Goal: Task Accomplishment & Management: Use online tool/utility

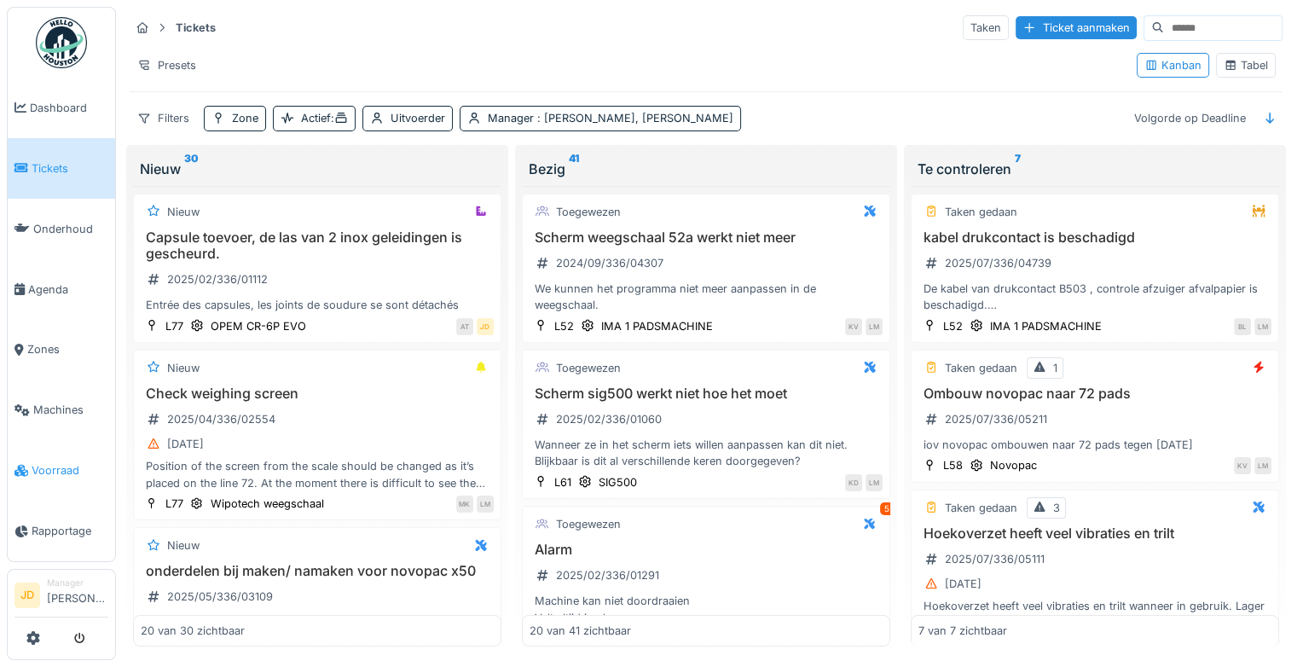
click at [61, 462] on span "Voorraad" at bounding box center [70, 470] width 77 height 16
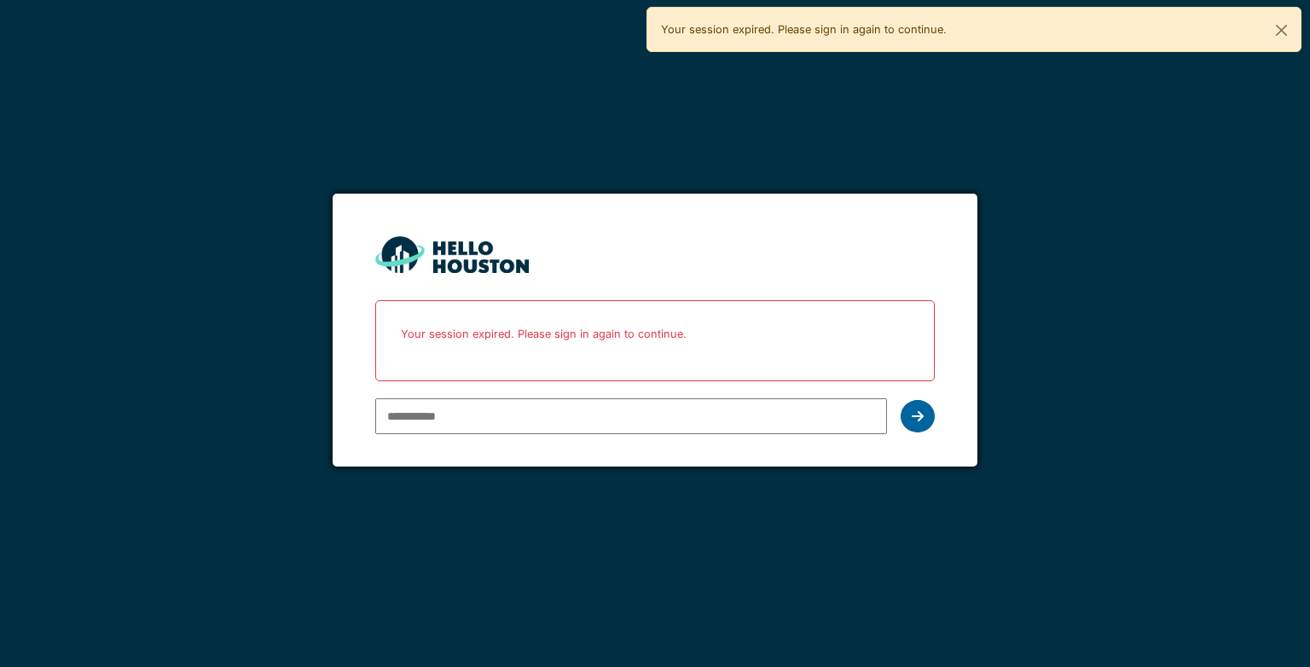
type input "**********"
click at [912, 410] on icon at bounding box center [918, 416] width 12 height 14
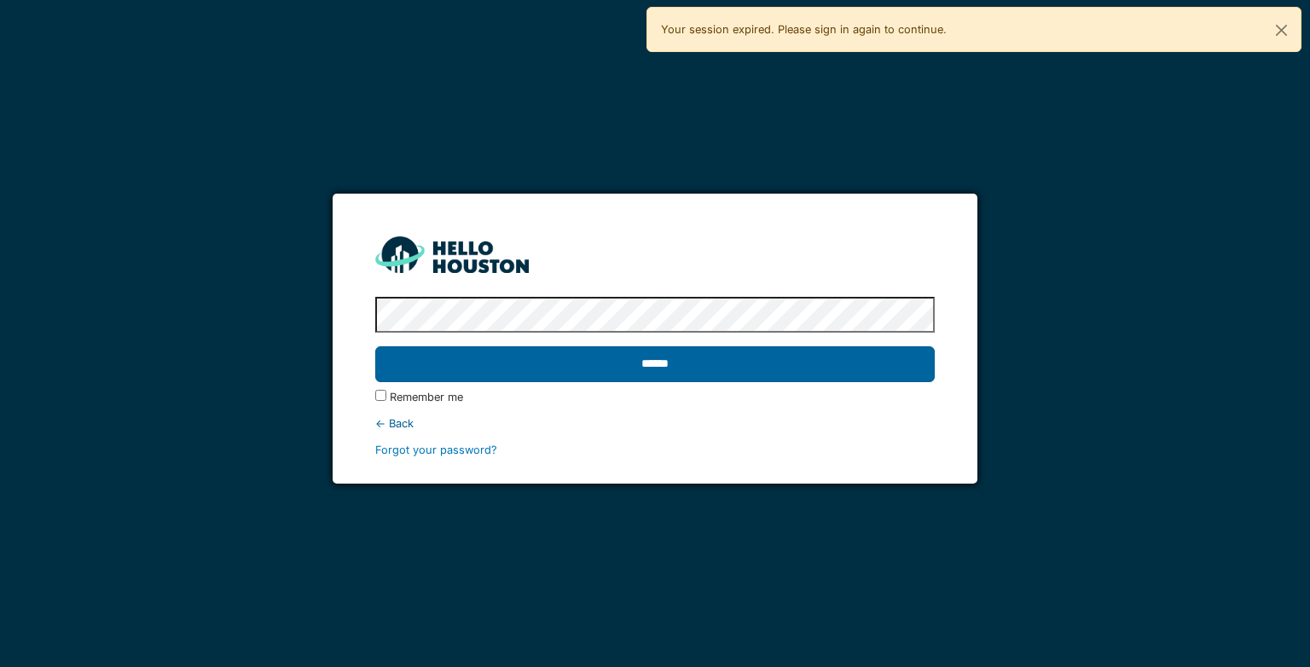
click at [799, 362] on input "******" at bounding box center [654, 364] width 559 height 36
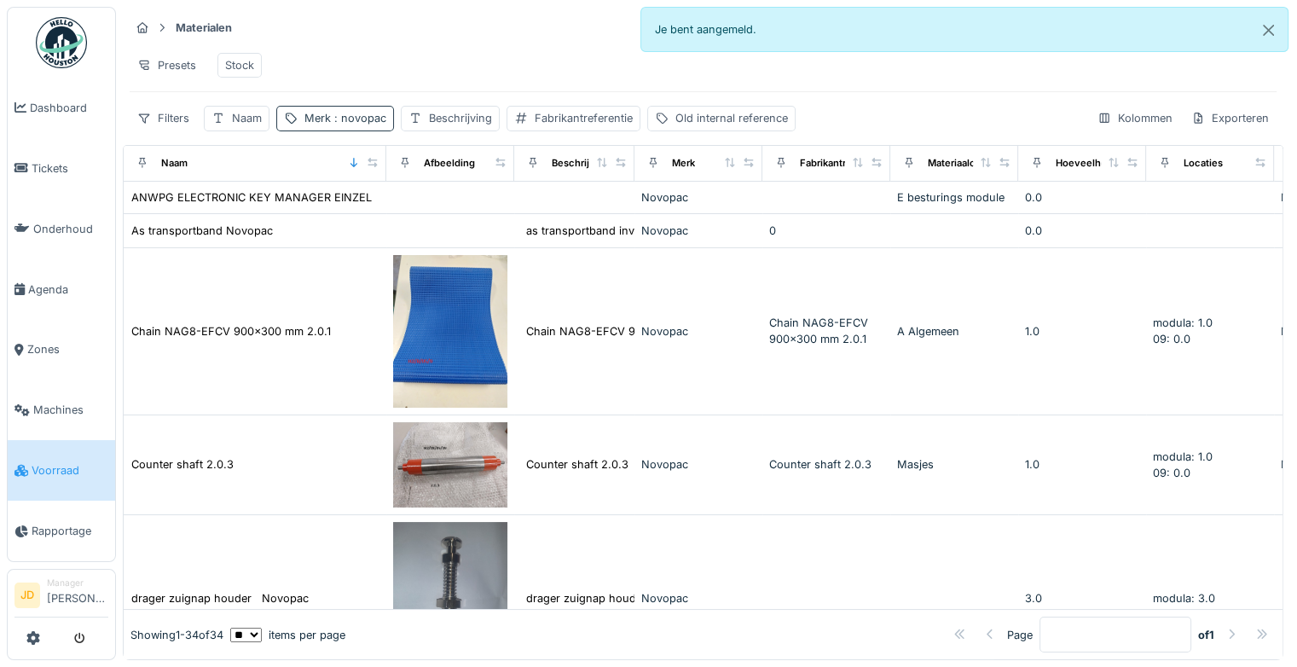
click at [360, 125] on span ": novopac" at bounding box center [358, 118] width 55 height 13
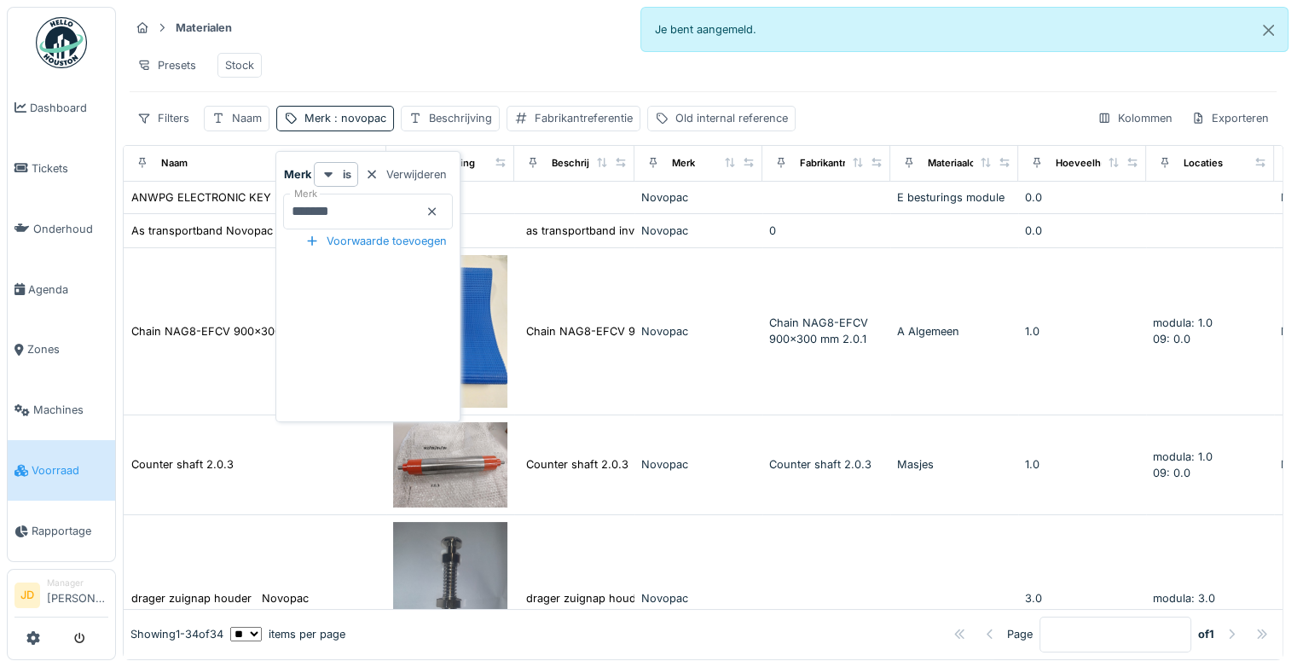
click at [438, 211] on icon at bounding box center [433, 211] width 9 height 9
click at [224, 124] on icon at bounding box center [219, 118] width 14 height 11
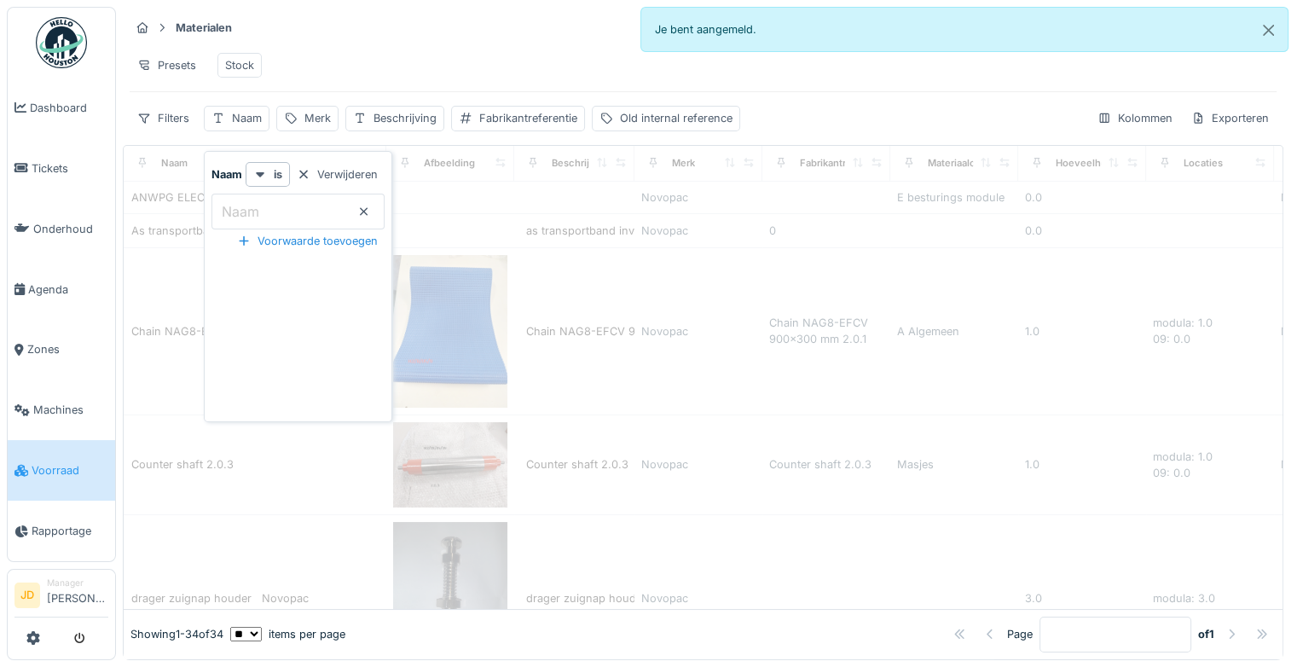
click at [293, 213] on input "Naam" at bounding box center [298, 212] width 173 height 36
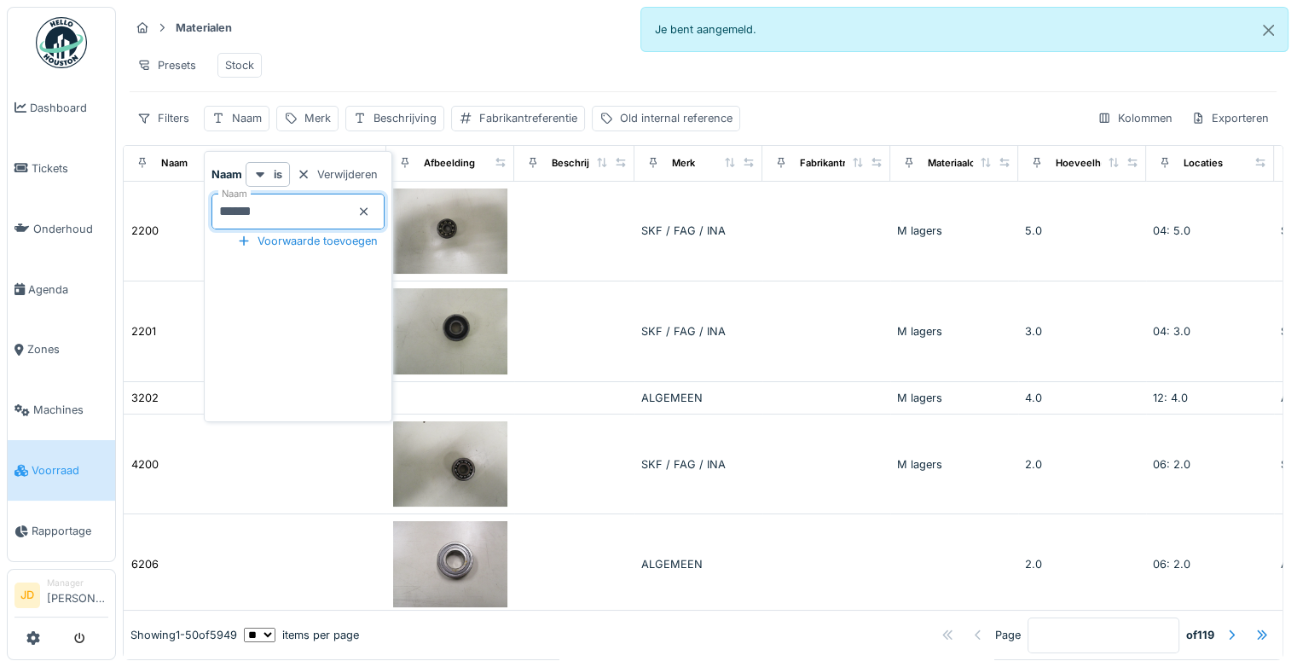
type input "*******"
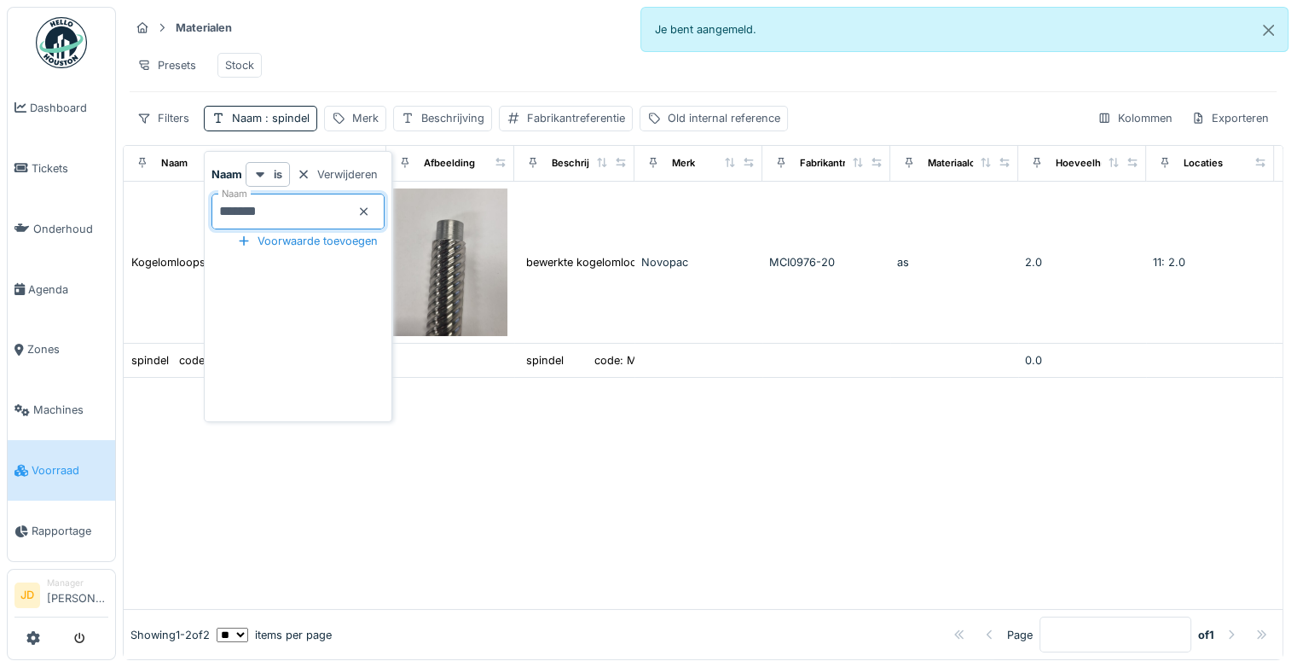
click at [416, 60] on div "Presets Stock" at bounding box center [703, 65] width 1147 height 38
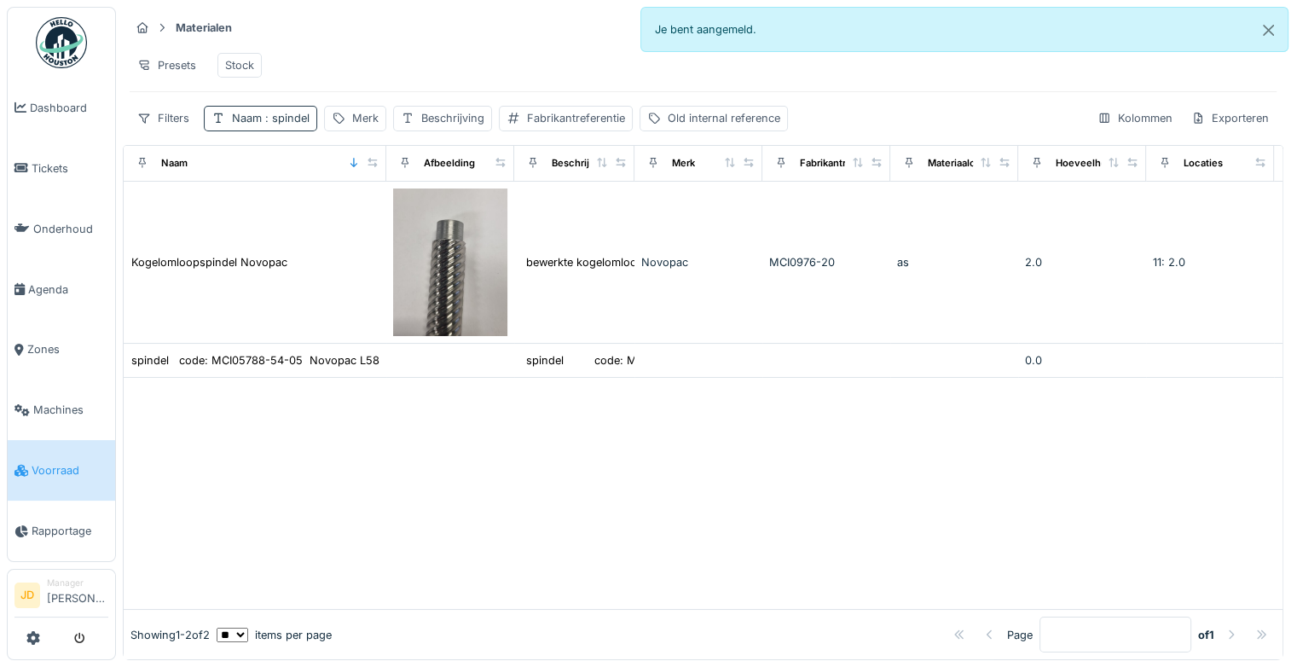
click at [290, 125] on span ": spindel" at bounding box center [286, 118] width 48 height 13
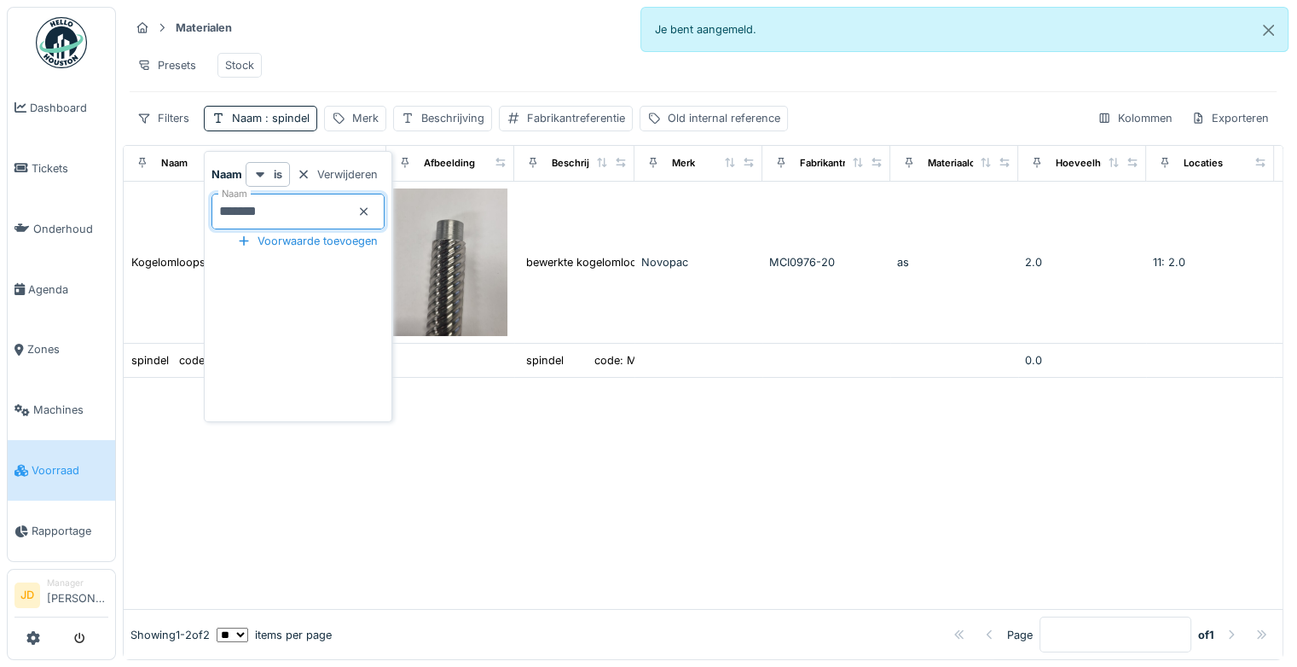
click at [385, 221] on input "*******" at bounding box center [298, 212] width 173 height 36
click at [371, 212] on icon at bounding box center [364, 211] width 14 height 11
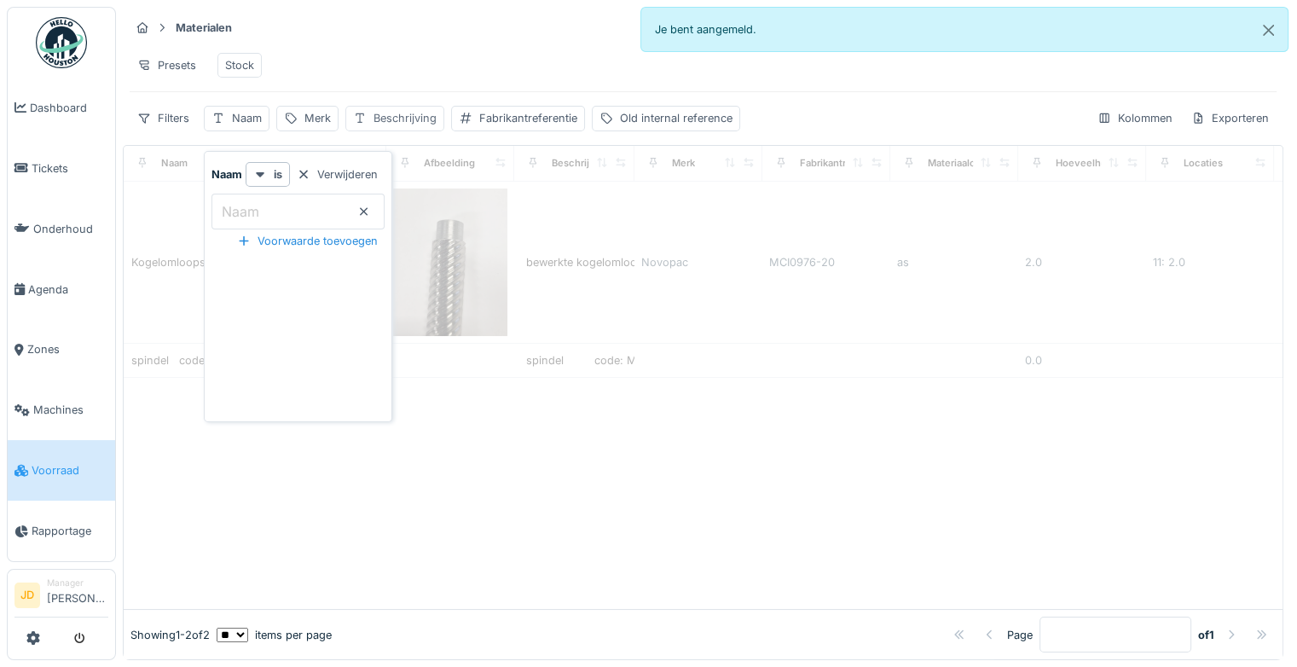
click at [365, 124] on icon at bounding box center [360, 118] width 14 height 11
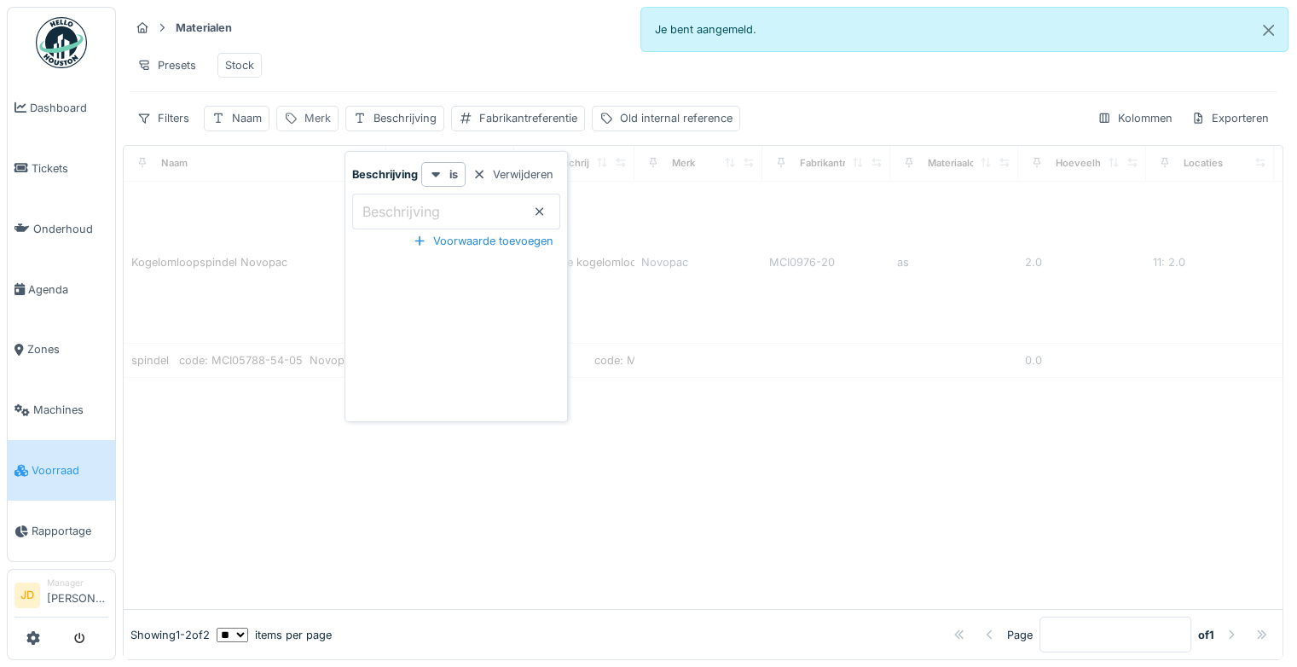
click at [312, 126] on div "Merk" at bounding box center [318, 118] width 26 height 16
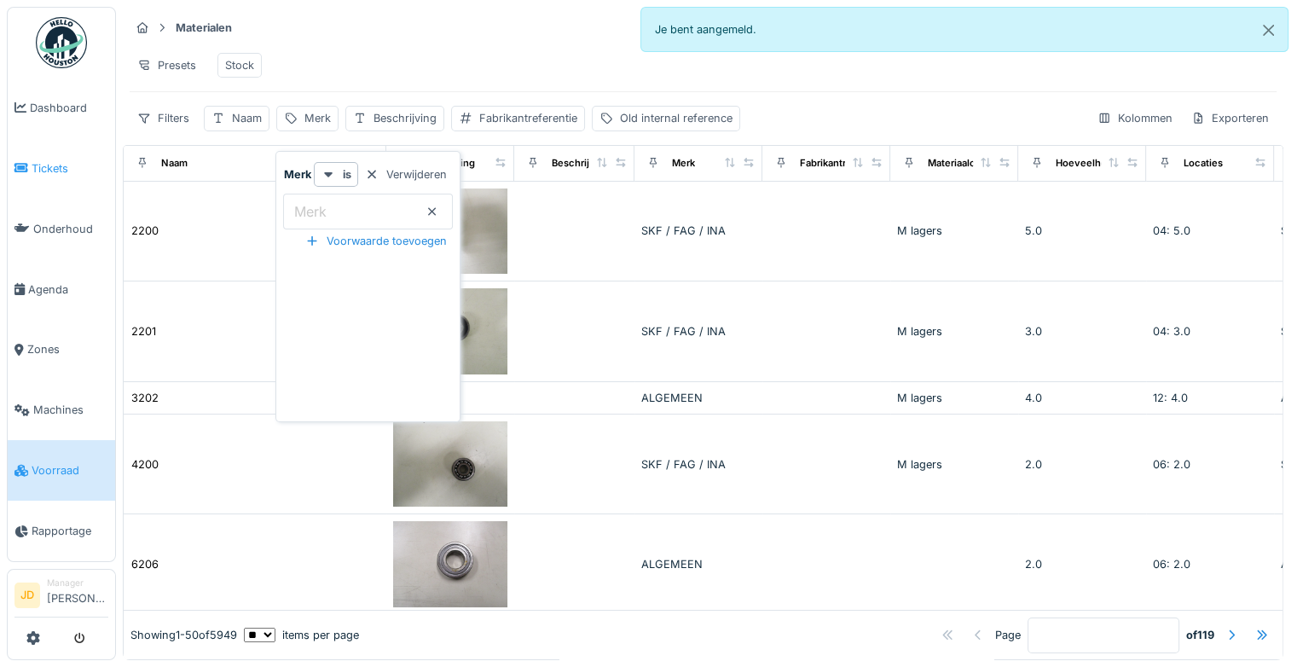
click at [58, 162] on span "Tickets" at bounding box center [70, 168] width 77 height 16
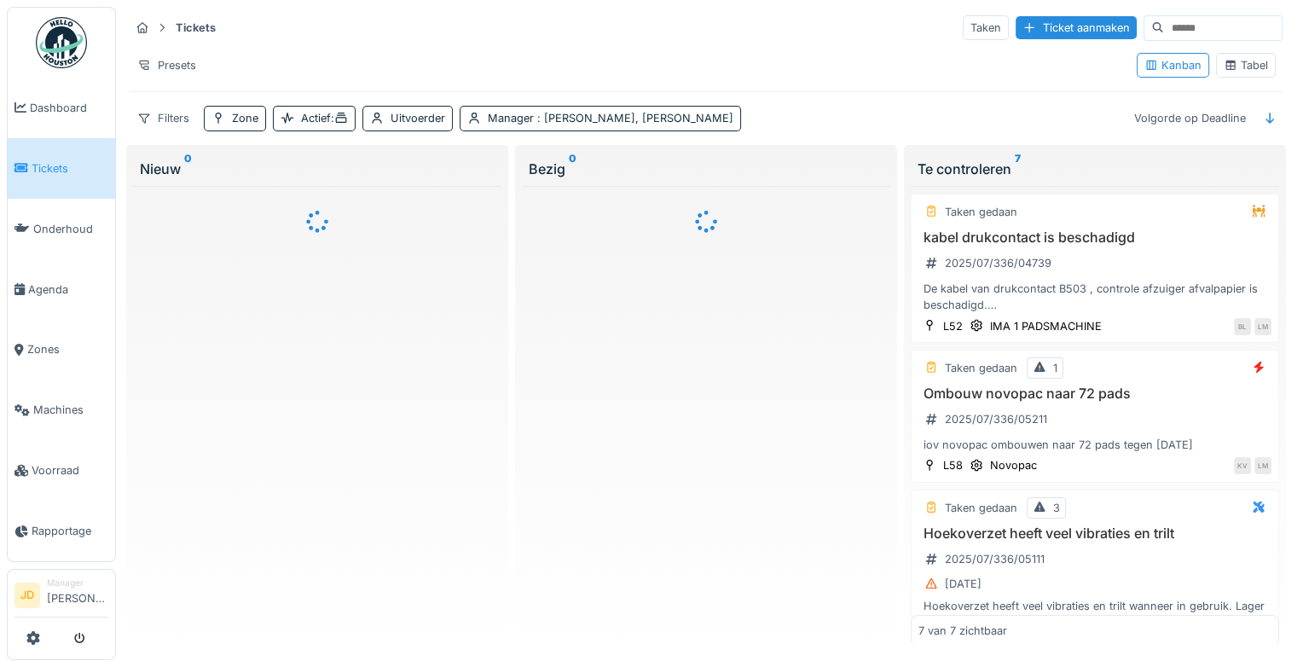
click at [1228, 73] on div "Tabel" at bounding box center [1246, 65] width 60 height 25
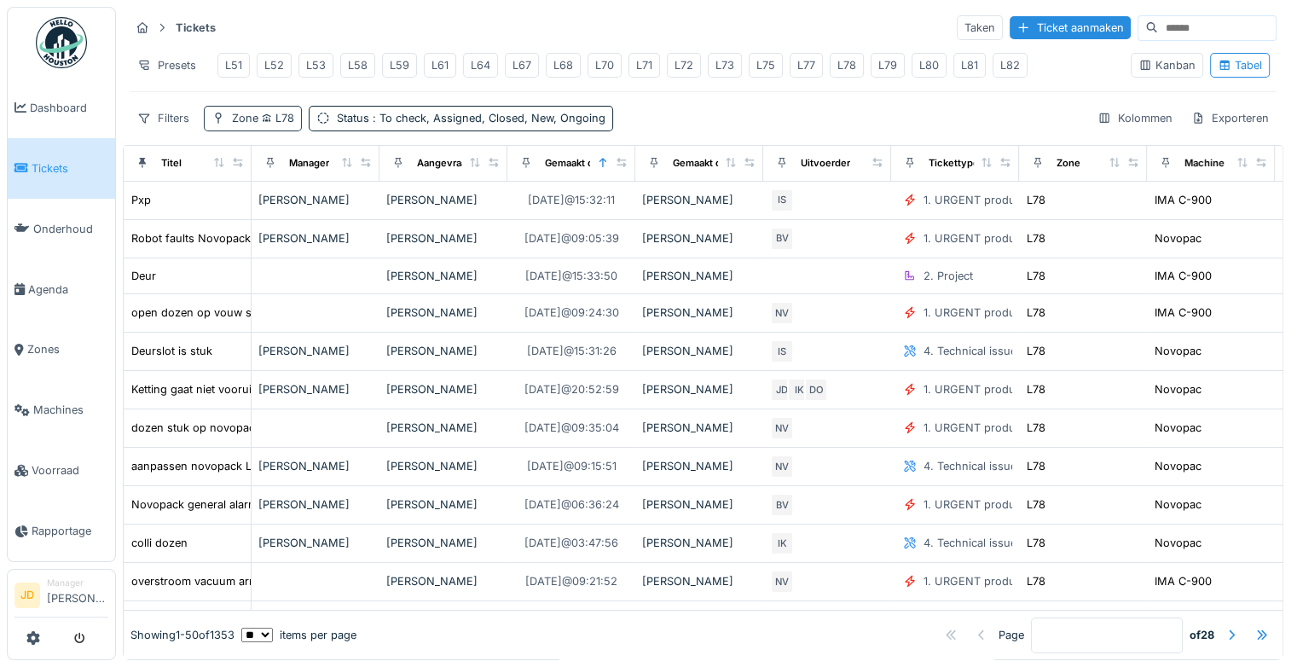
click at [280, 125] on span "L78" at bounding box center [276, 118] width 36 height 13
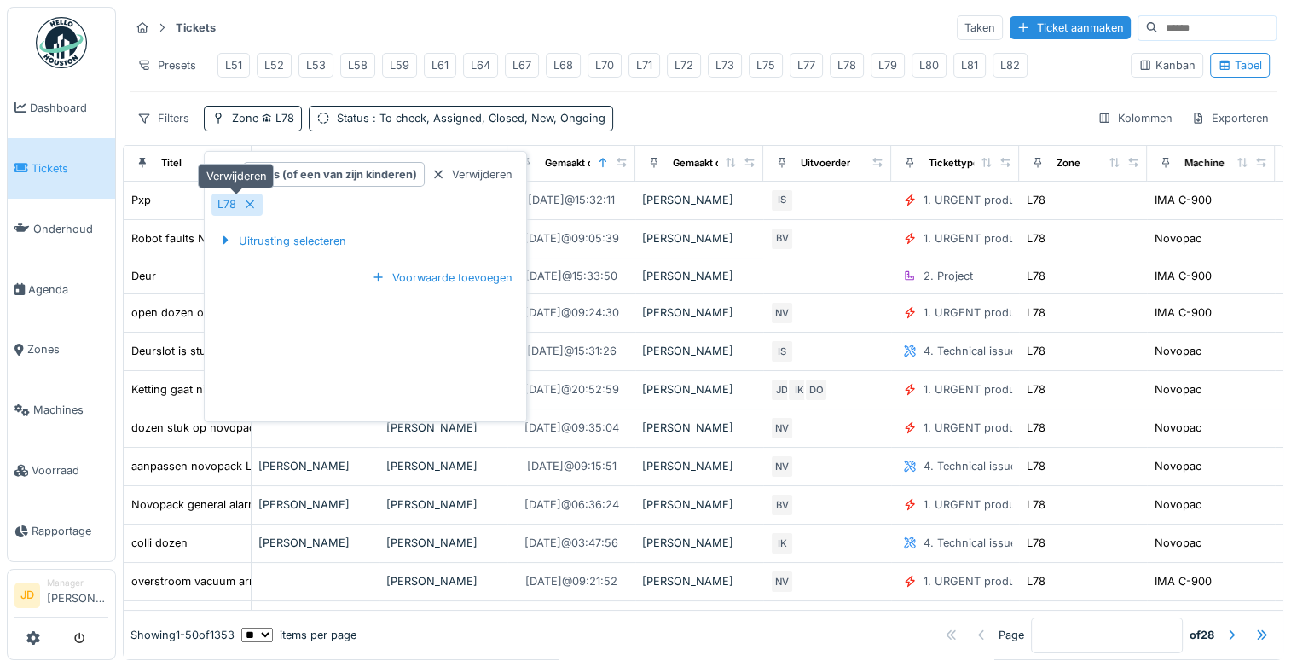
click at [252, 203] on icon at bounding box center [250, 204] width 14 height 11
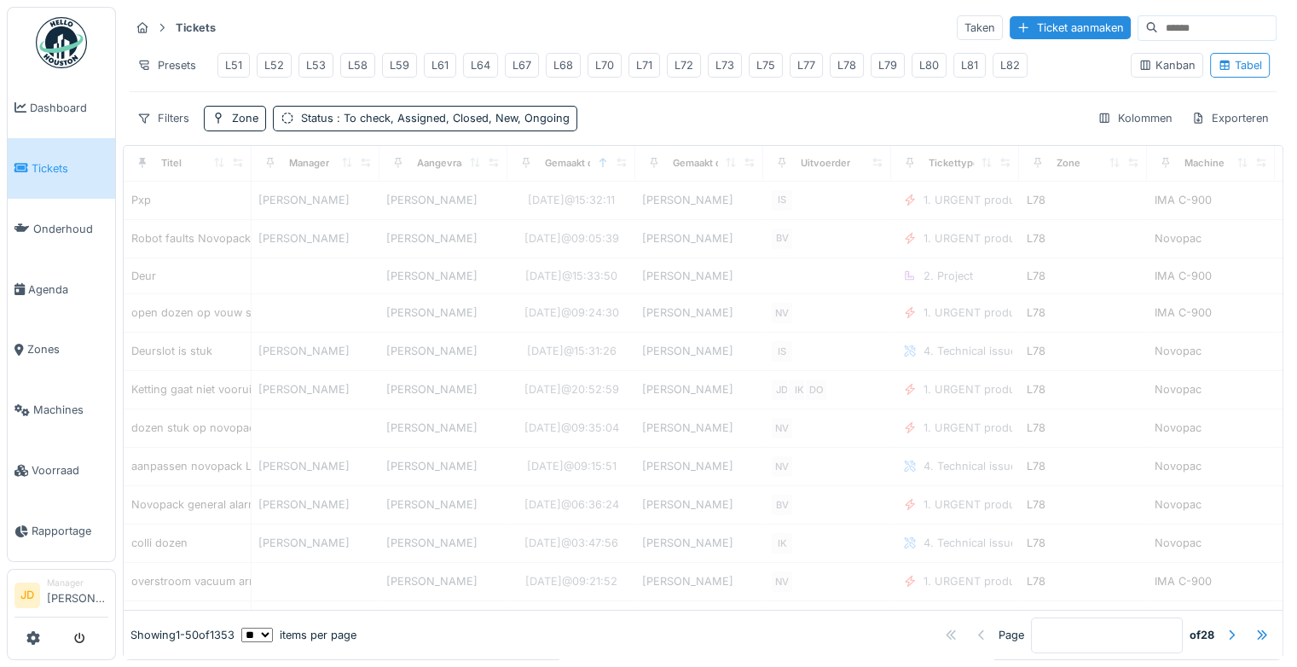
click at [617, 117] on div "Tickets Taken Ticket aanmaken Presets L51 L52 L53 L58 L59 L61 L64 L67 L68 L70 L…" at bounding box center [703, 72] width 1161 height 131
click at [172, 131] on div "Filters" at bounding box center [163, 118] width 67 height 25
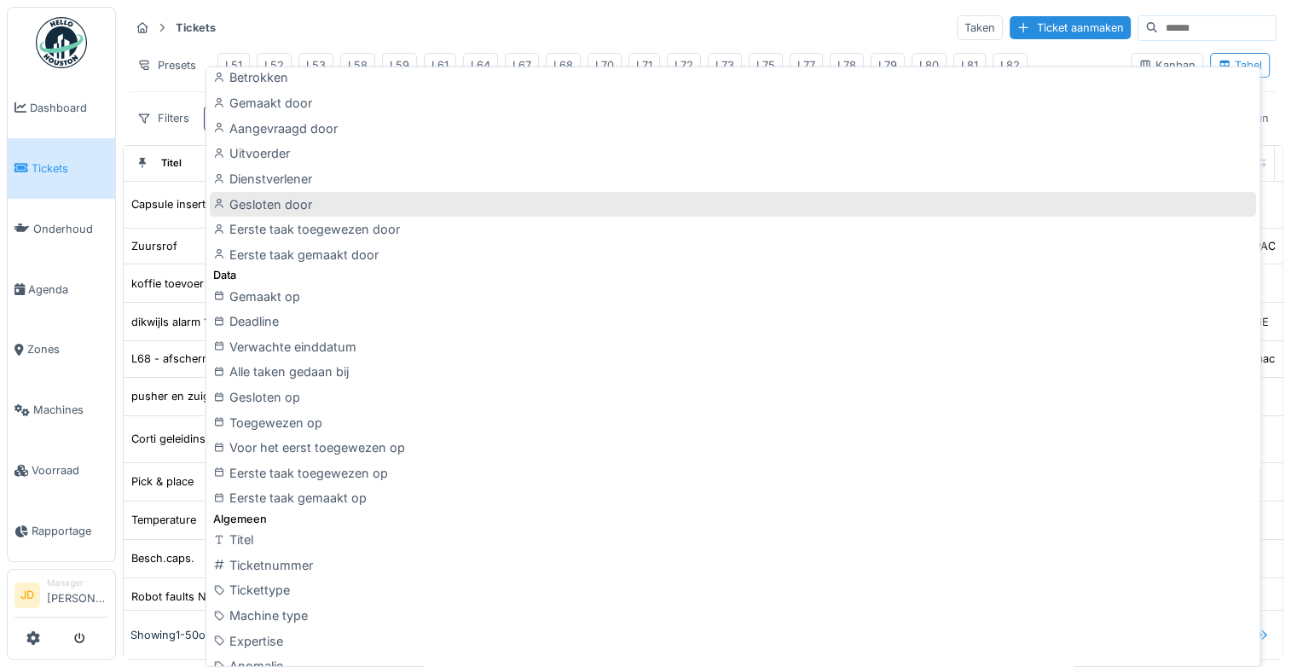
scroll to position [265, 0]
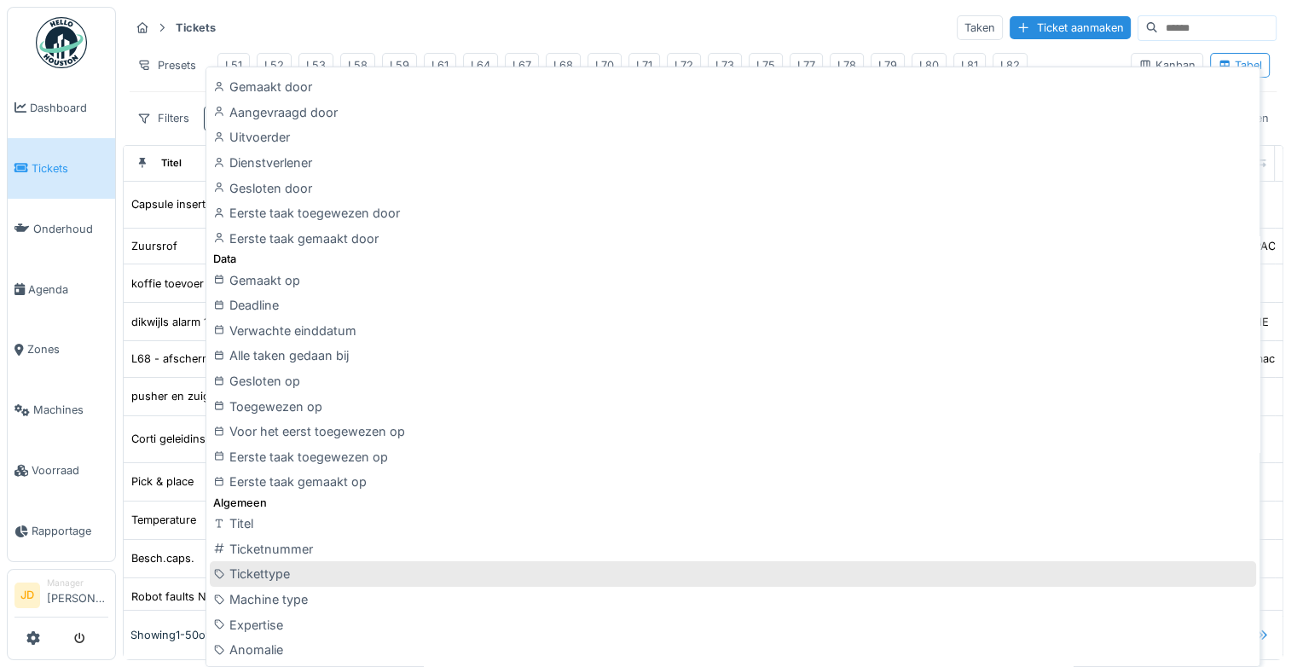
click at [299, 566] on div "Tickettype" at bounding box center [733, 574] width 1047 height 26
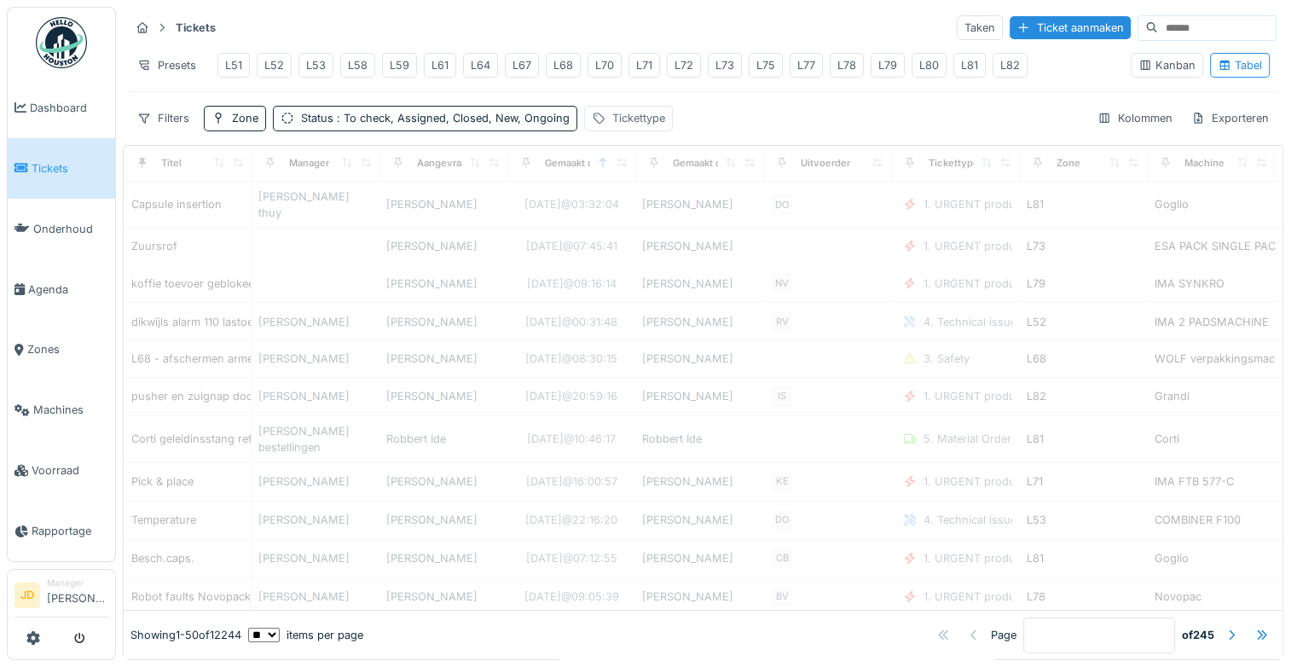
click at [634, 126] on div "Tickettype" at bounding box center [638, 118] width 53 height 16
click at [635, 208] on div "Tickettype" at bounding box center [636, 211] width 84 height 19
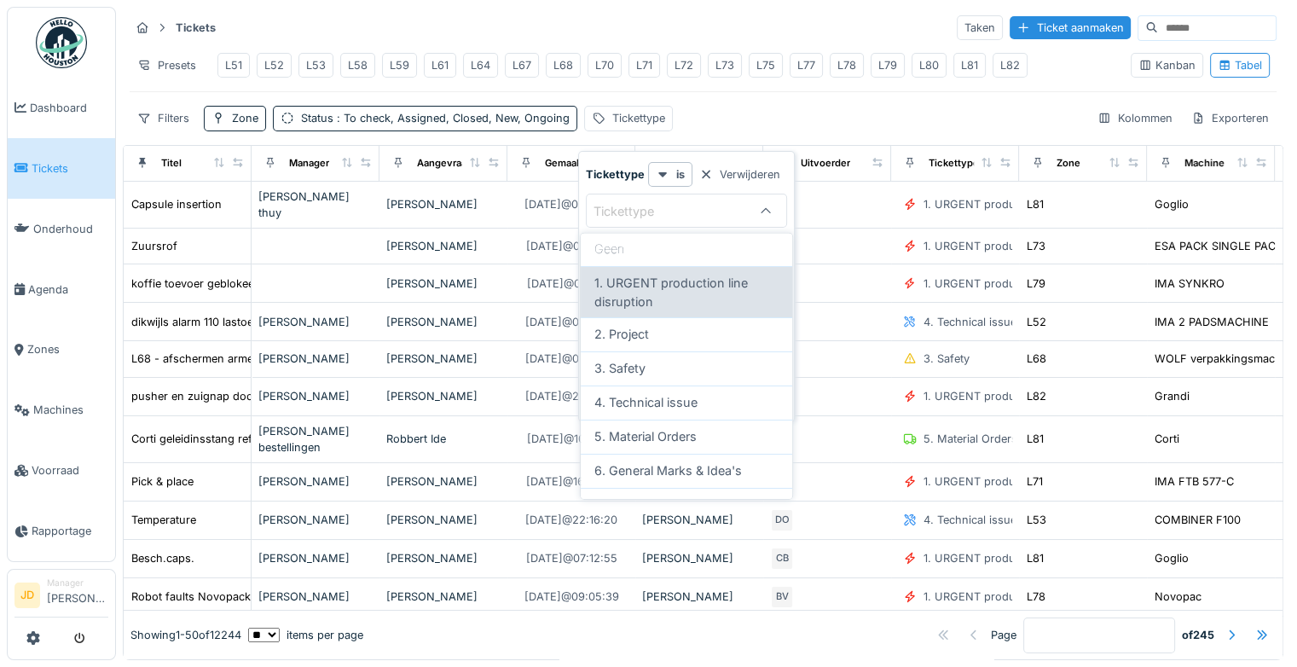
scroll to position [61, 0]
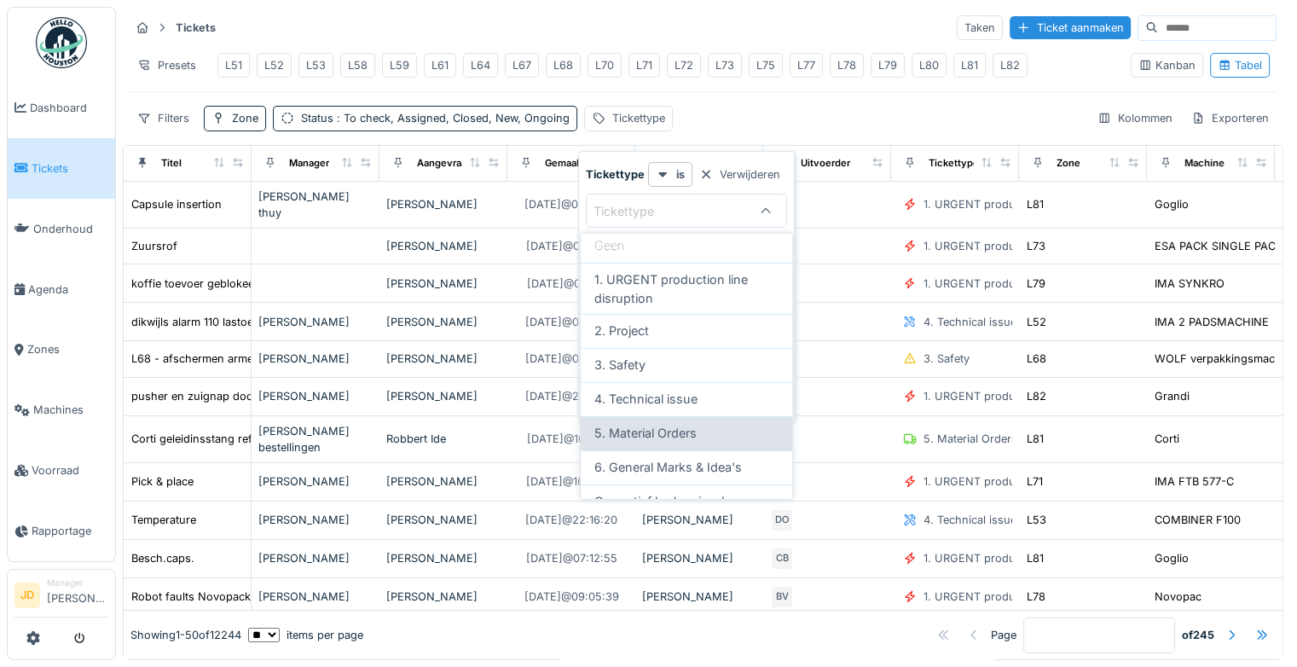
click at [657, 436] on span "5. Material Orders" at bounding box center [646, 433] width 102 height 19
type input "***"
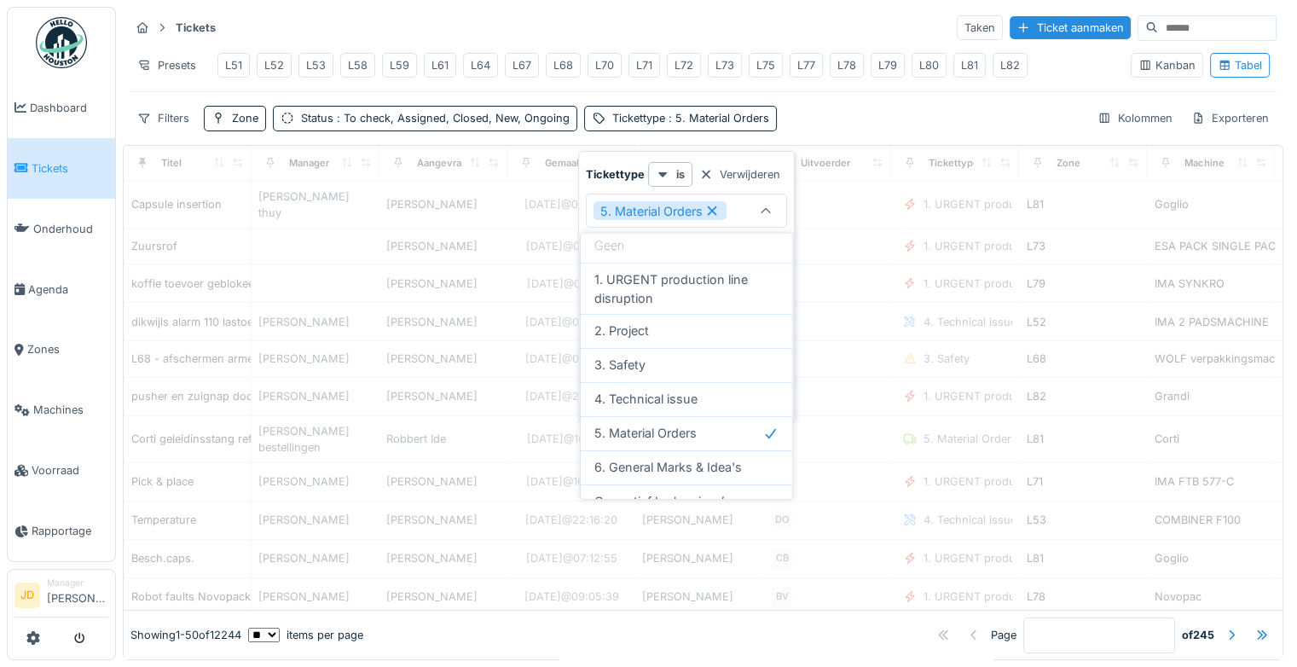
click at [891, 107] on div "Tickets Taken Ticket aanmaken Presets L51 L52 L53 L58 L59 L61 L64 L67 L68 L70 L…" at bounding box center [703, 72] width 1161 height 131
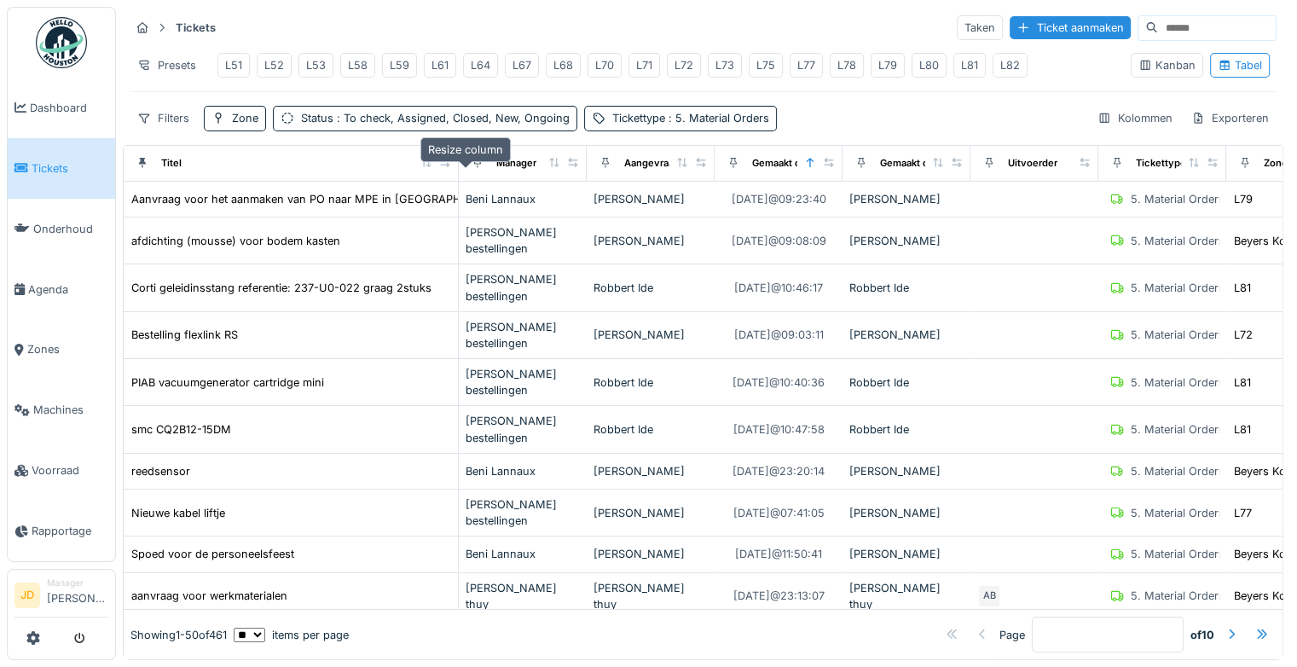
drag, startPoint x: 236, startPoint y: 171, endPoint x: 444, endPoint y: 173, distance: 207.3
click at [444, 167] on icon at bounding box center [445, 162] width 12 height 9
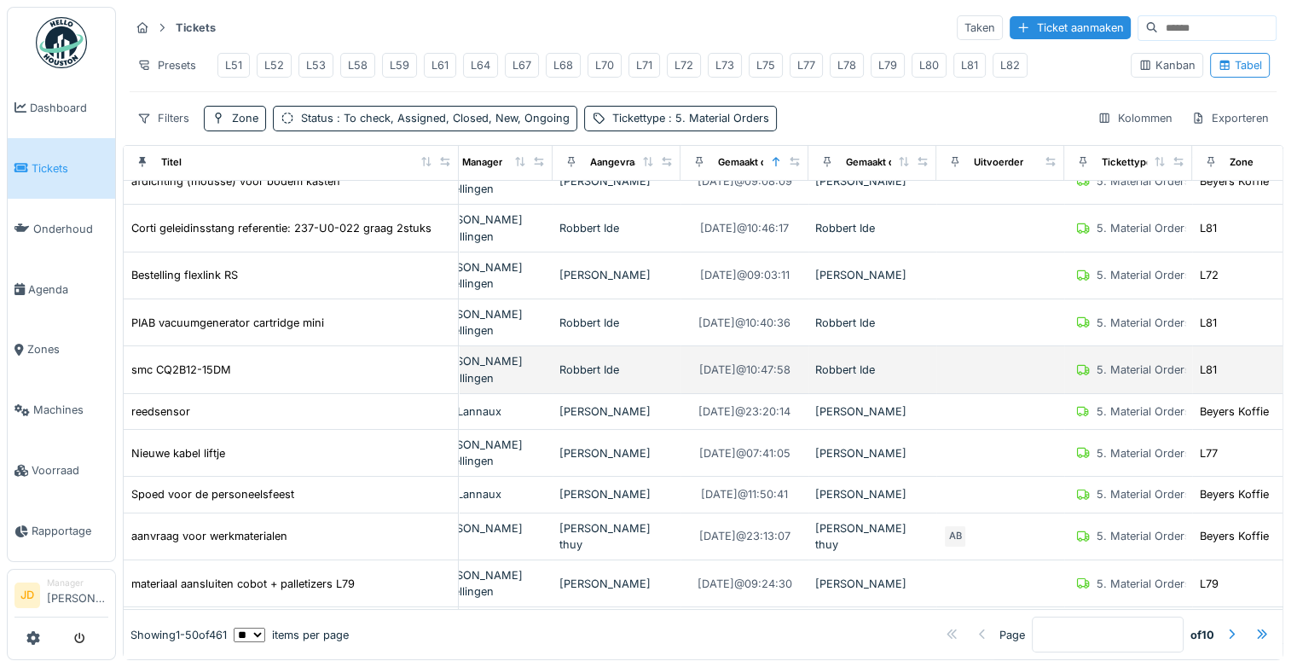
scroll to position [60, 26]
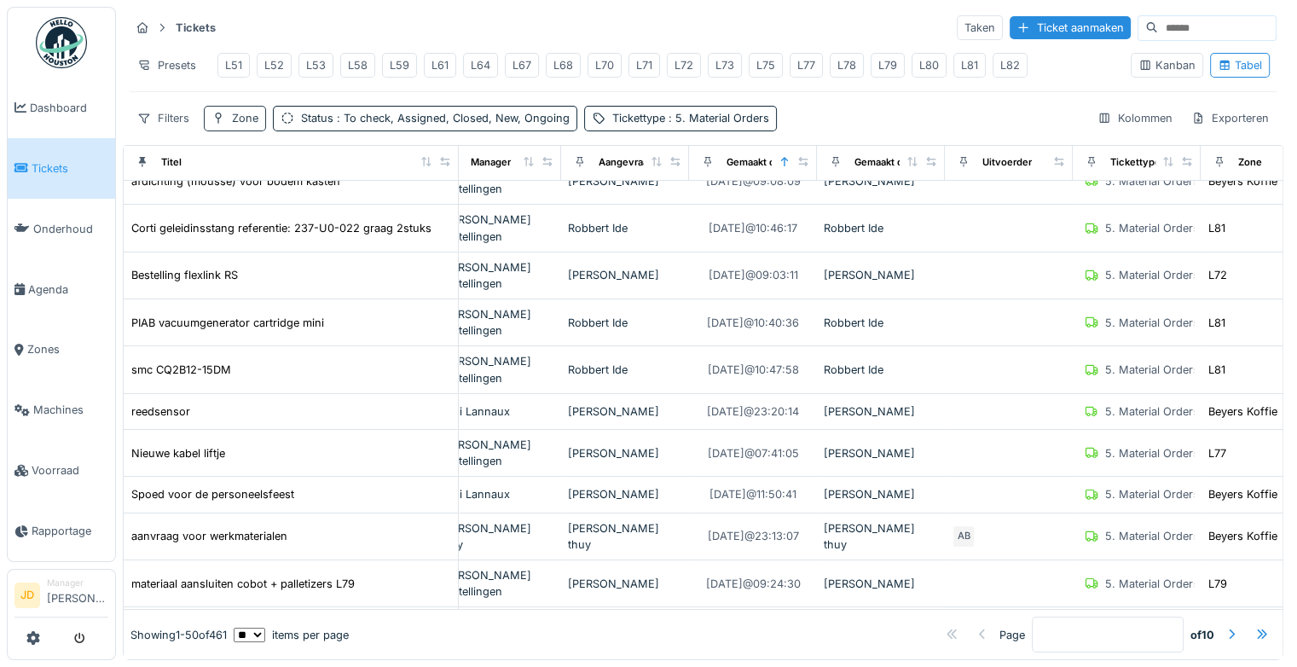
click at [239, 126] on div "Zone" at bounding box center [245, 118] width 26 height 16
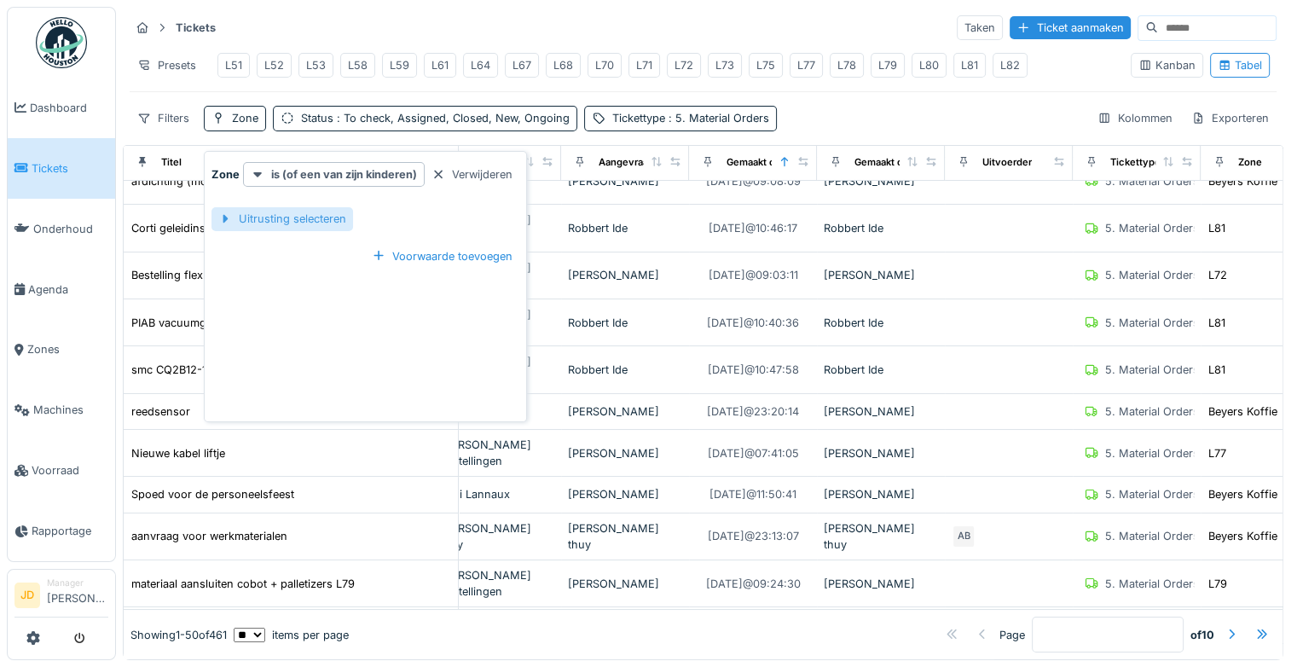
click at [305, 223] on div "Uitrusting selecteren" at bounding box center [283, 218] width 142 height 23
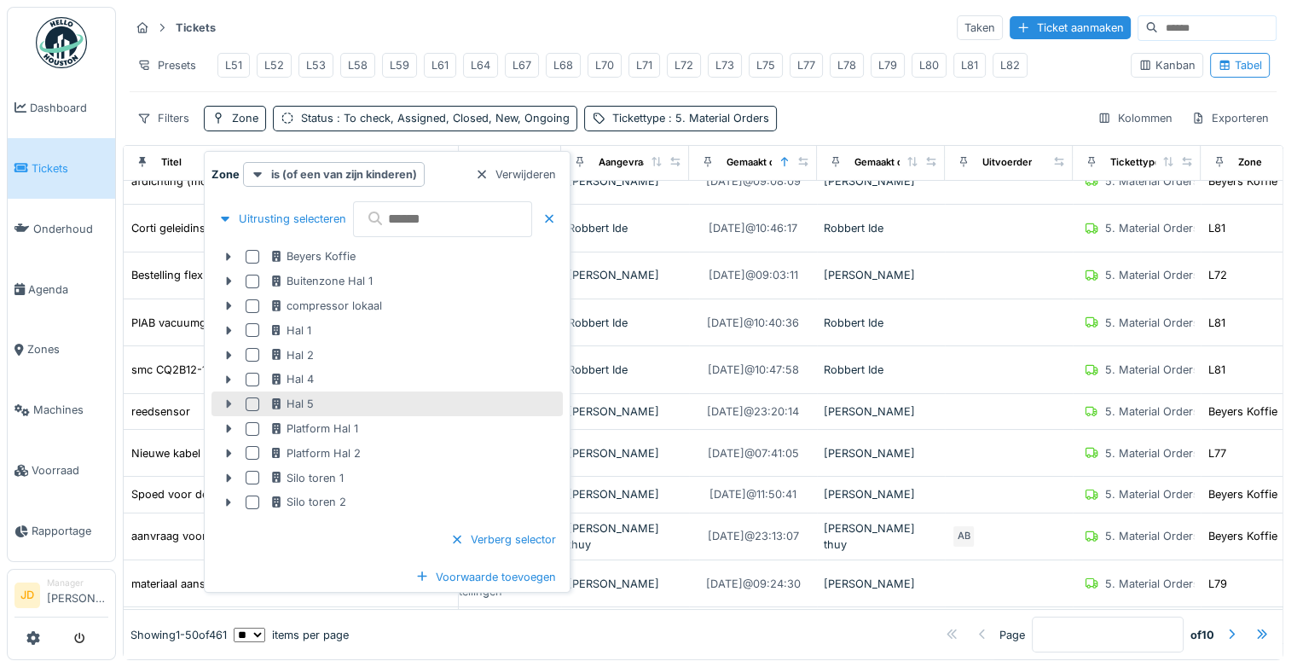
click at [229, 403] on icon at bounding box center [228, 404] width 5 height 9
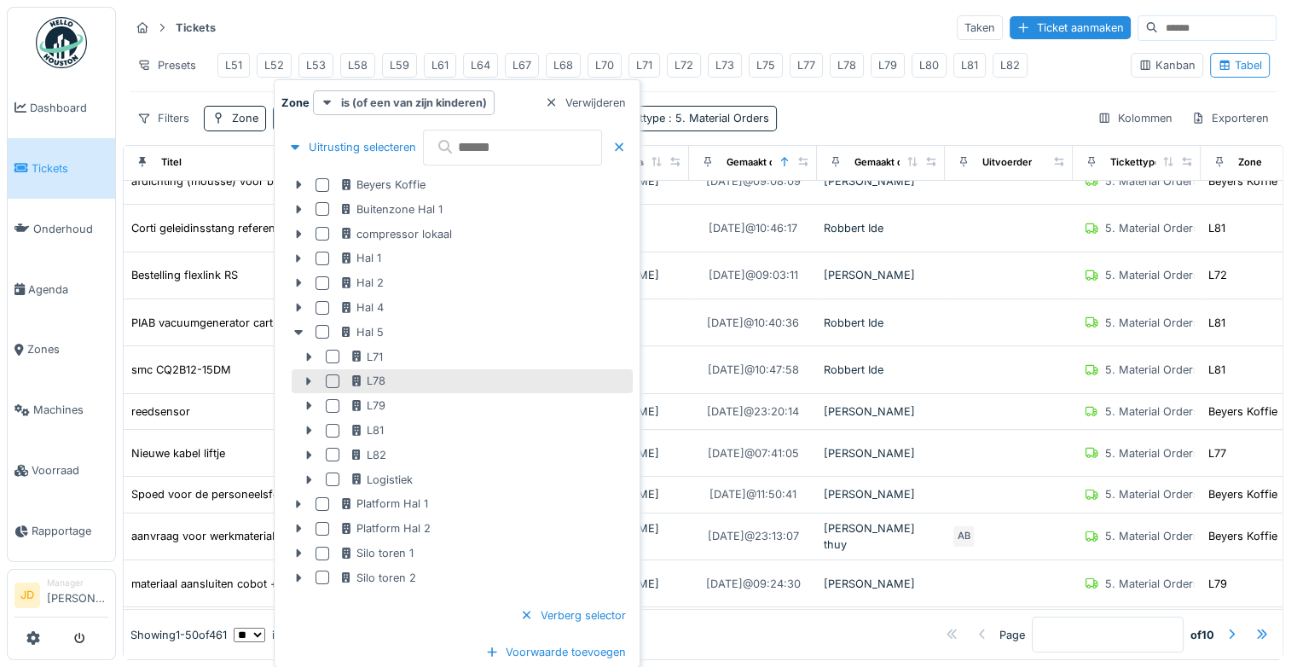
click at [334, 379] on div at bounding box center [333, 381] width 14 height 14
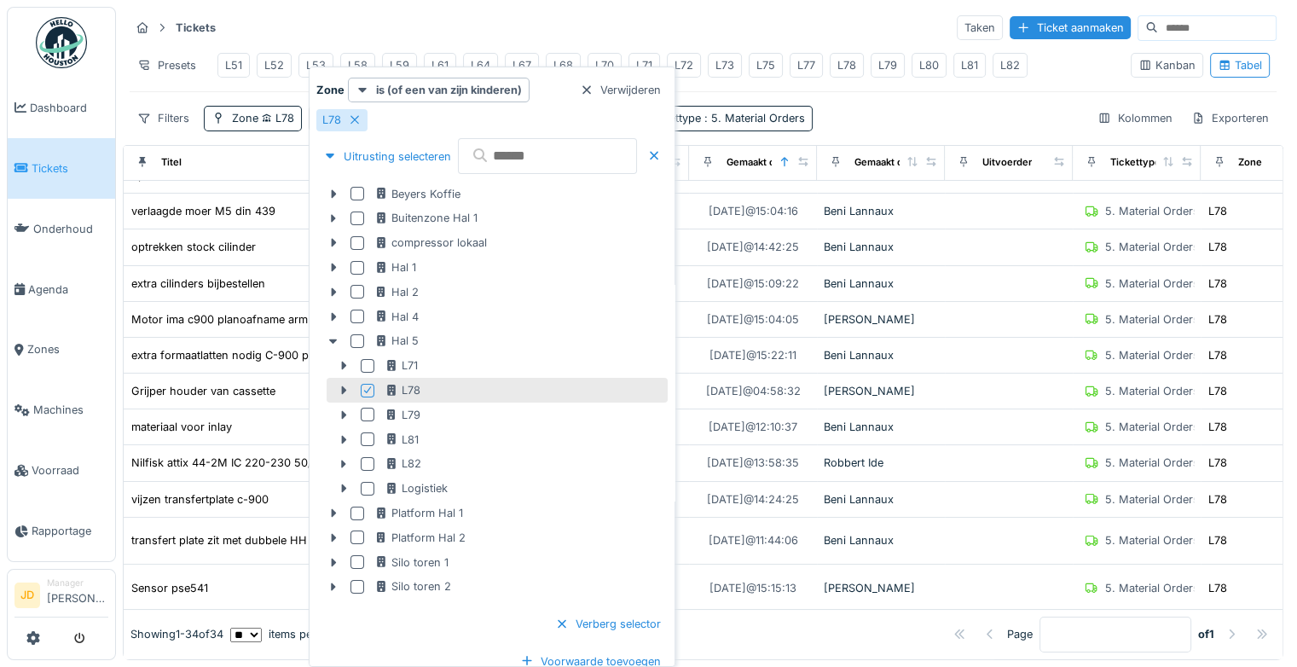
click at [672, 22] on div "Tickets Taken Ticket aanmaken" at bounding box center [703, 28] width 1147 height 28
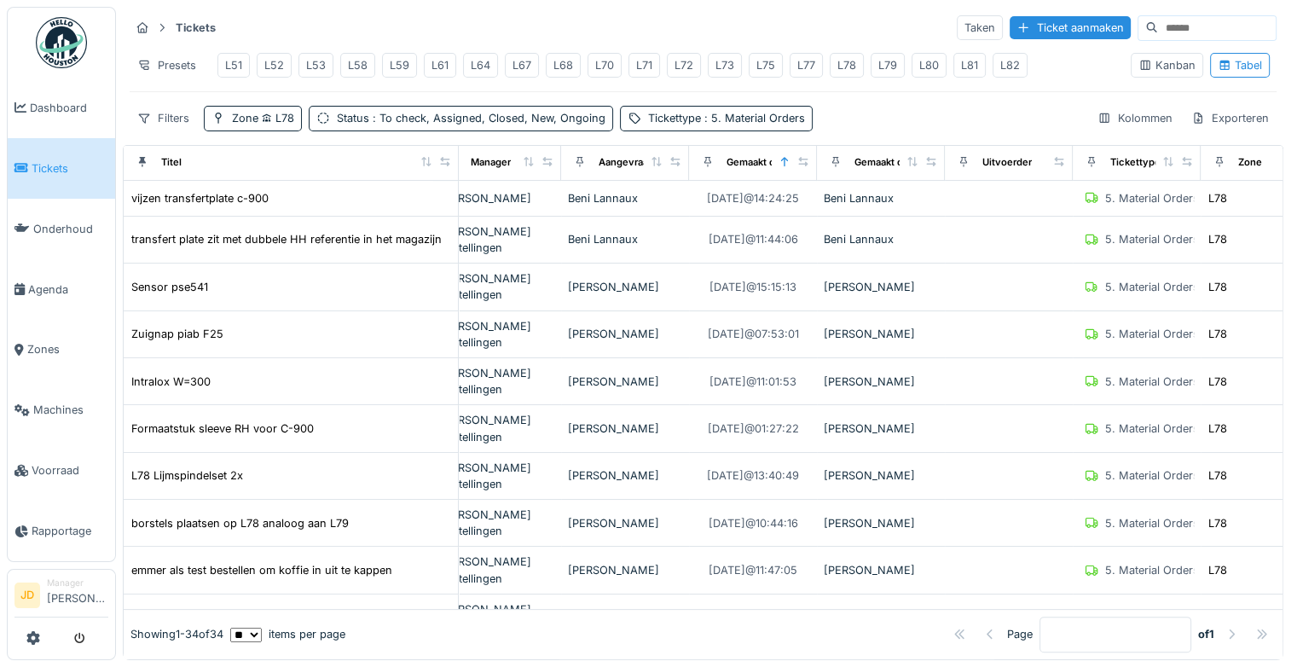
scroll to position [389, 26]
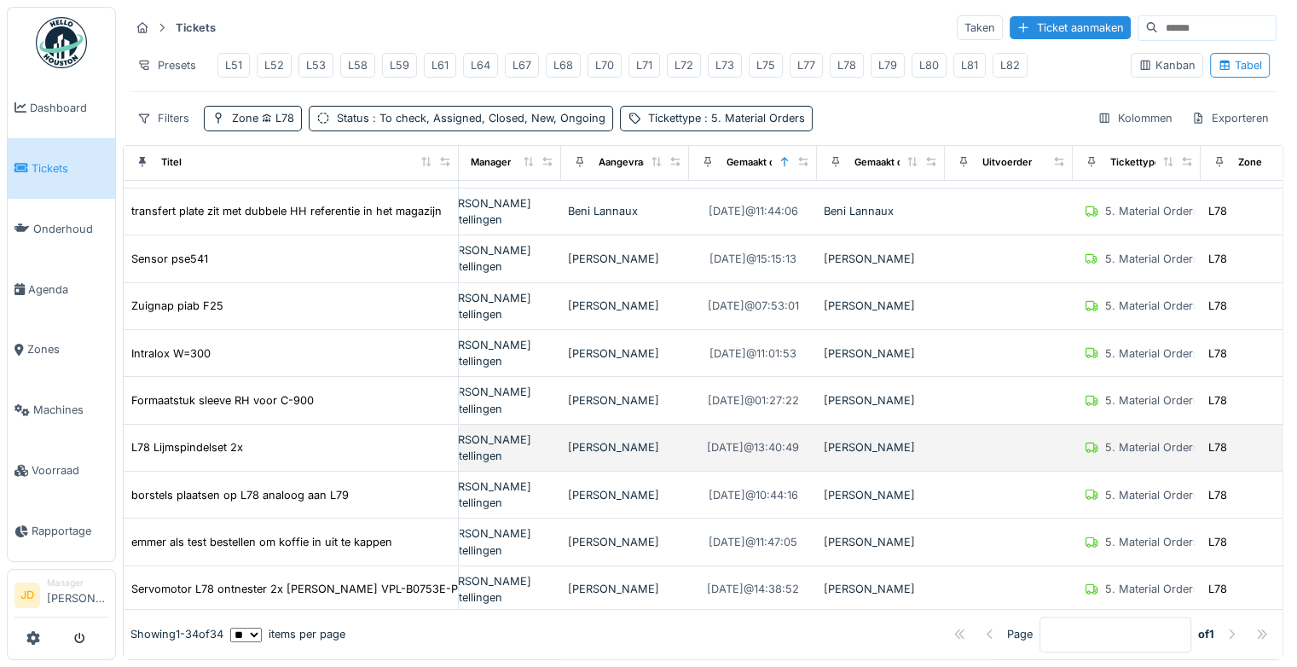
click at [561, 450] on td "Bert Vermeiren" at bounding box center [625, 448] width 128 height 47
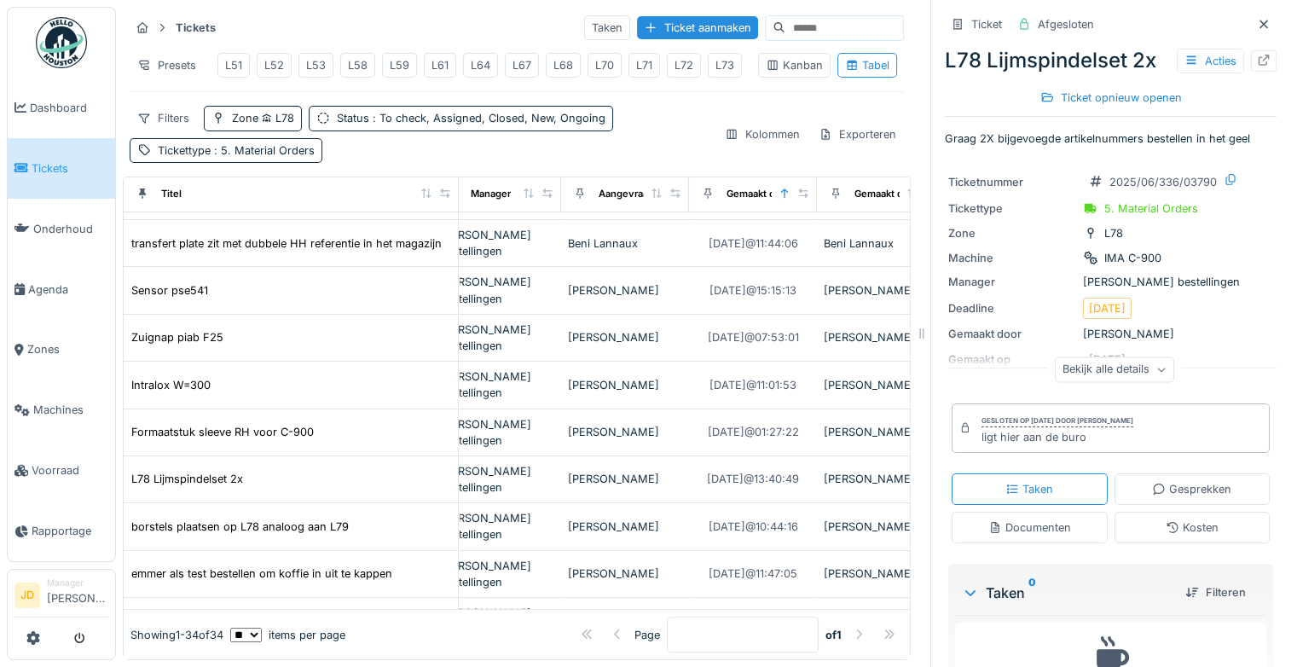
scroll to position [94, 0]
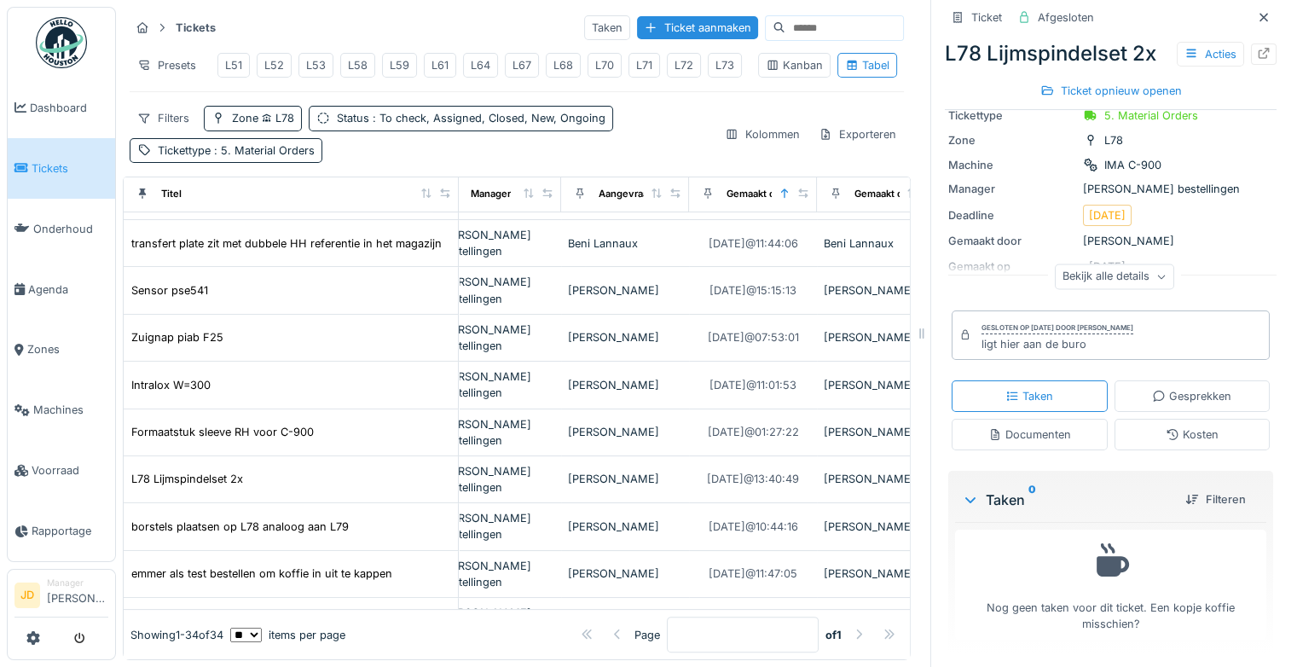
click at [1017, 427] on div "Documenten" at bounding box center [1030, 435] width 83 height 16
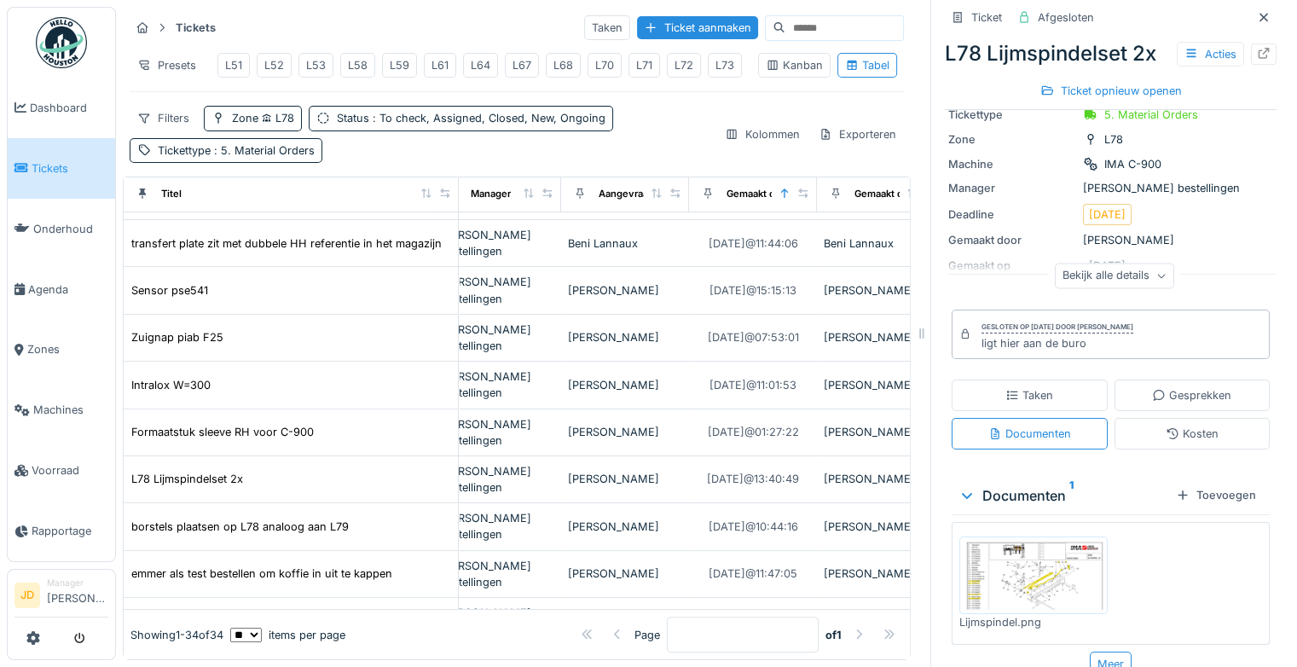
scroll to position [120, 0]
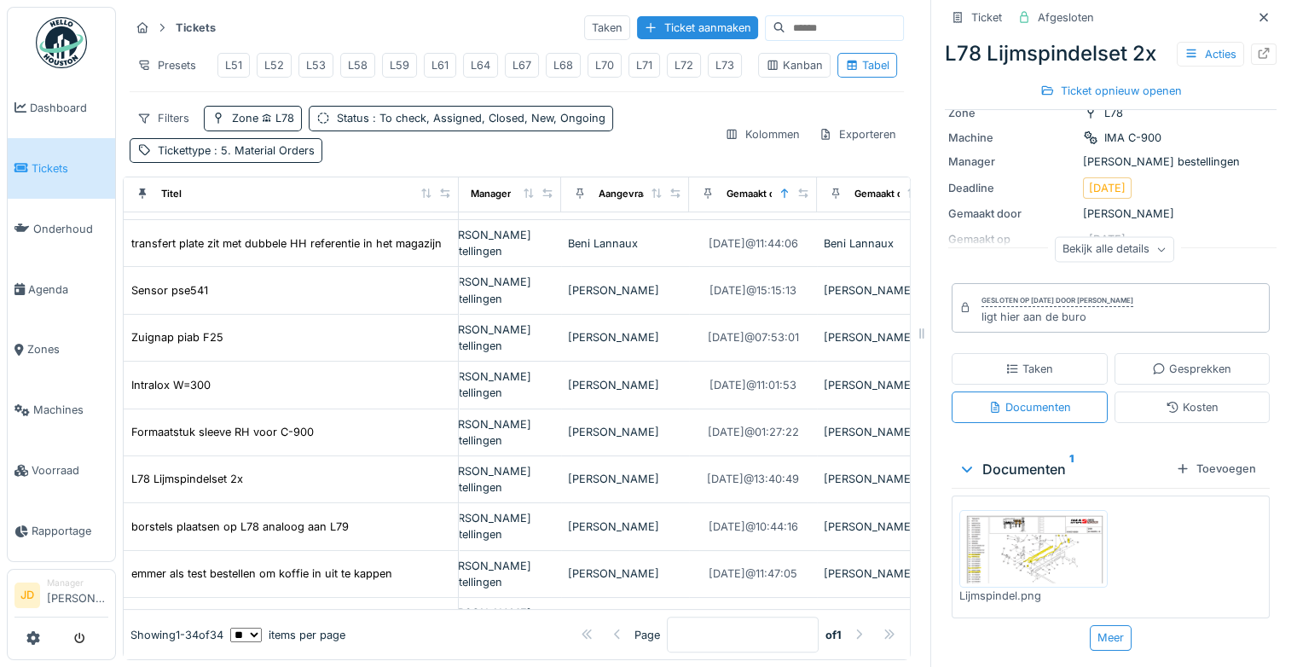
click at [1007, 361] on div "Taken" at bounding box center [1030, 369] width 48 height 16
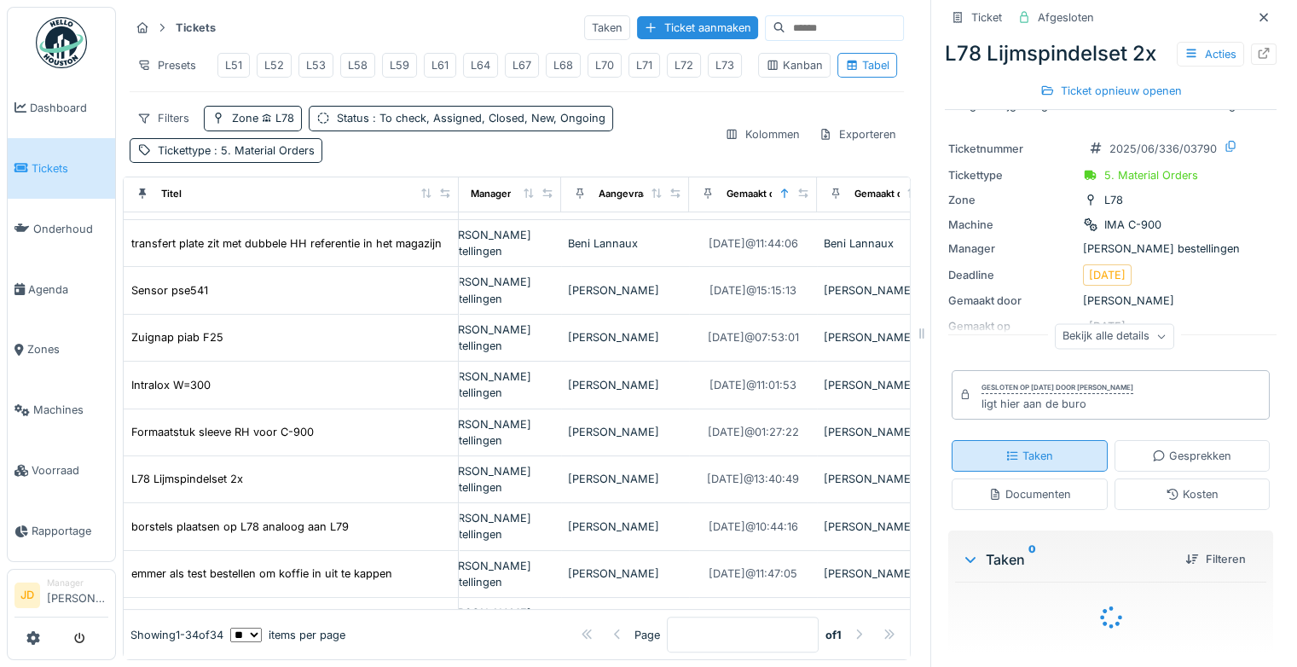
scroll to position [94, 0]
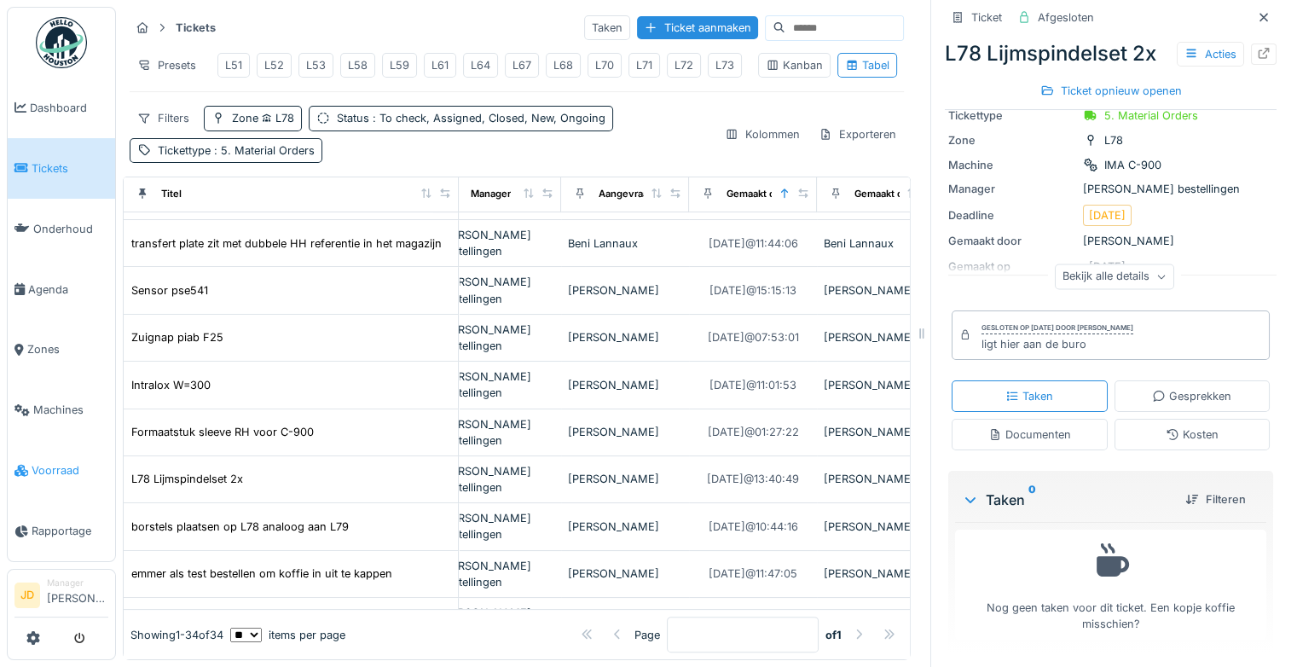
click at [51, 462] on span "Voorraad" at bounding box center [70, 470] width 77 height 16
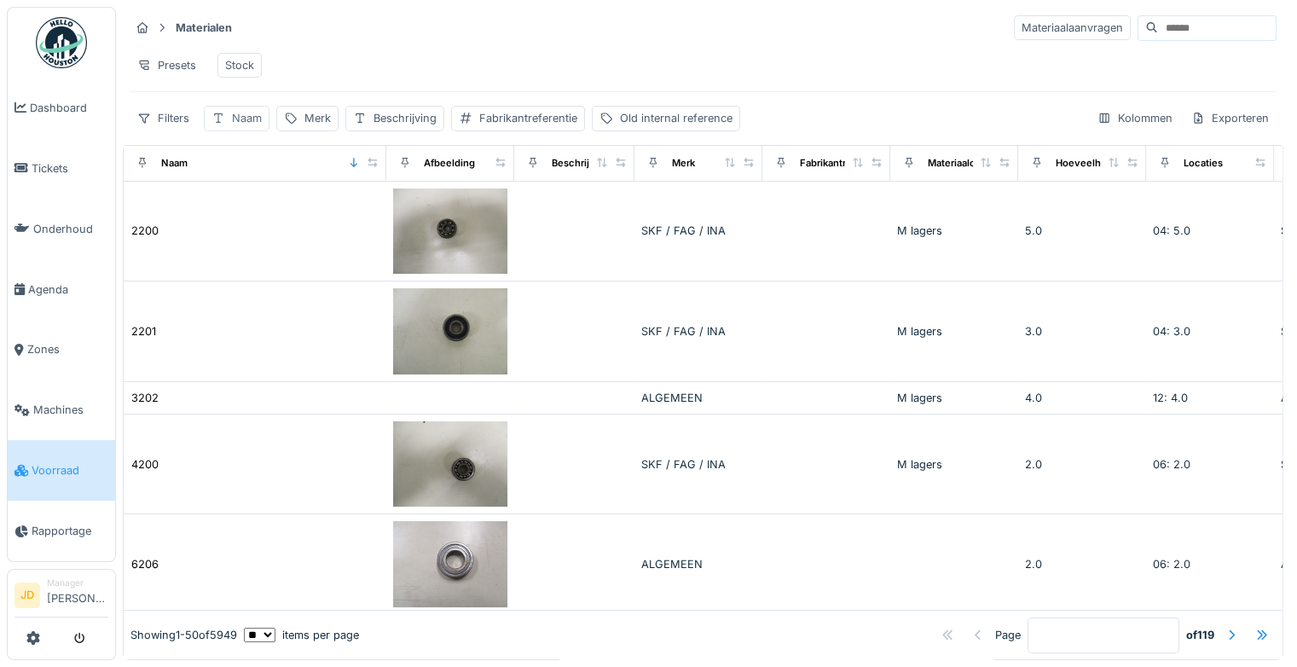
click at [243, 126] on div "Naam" at bounding box center [247, 118] width 30 height 16
click at [277, 217] on input "Naam" at bounding box center [298, 212] width 173 height 36
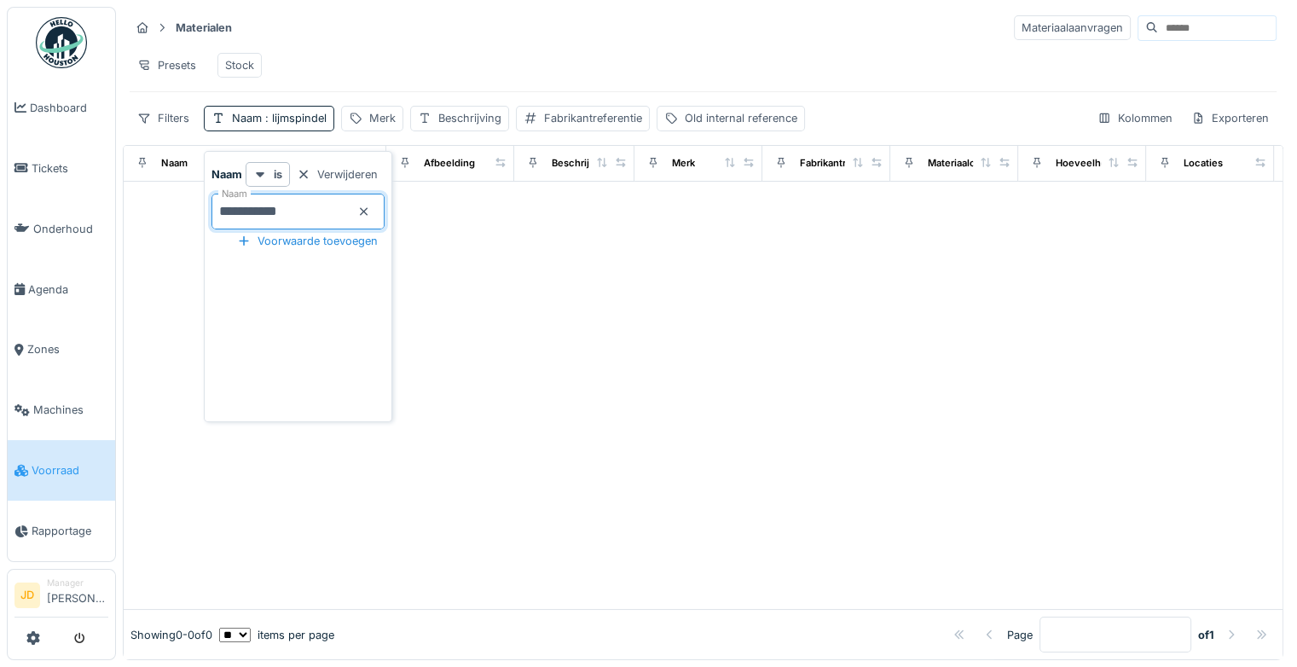
type input "**********"
click at [371, 211] on icon at bounding box center [364, 211] width 14 height 11
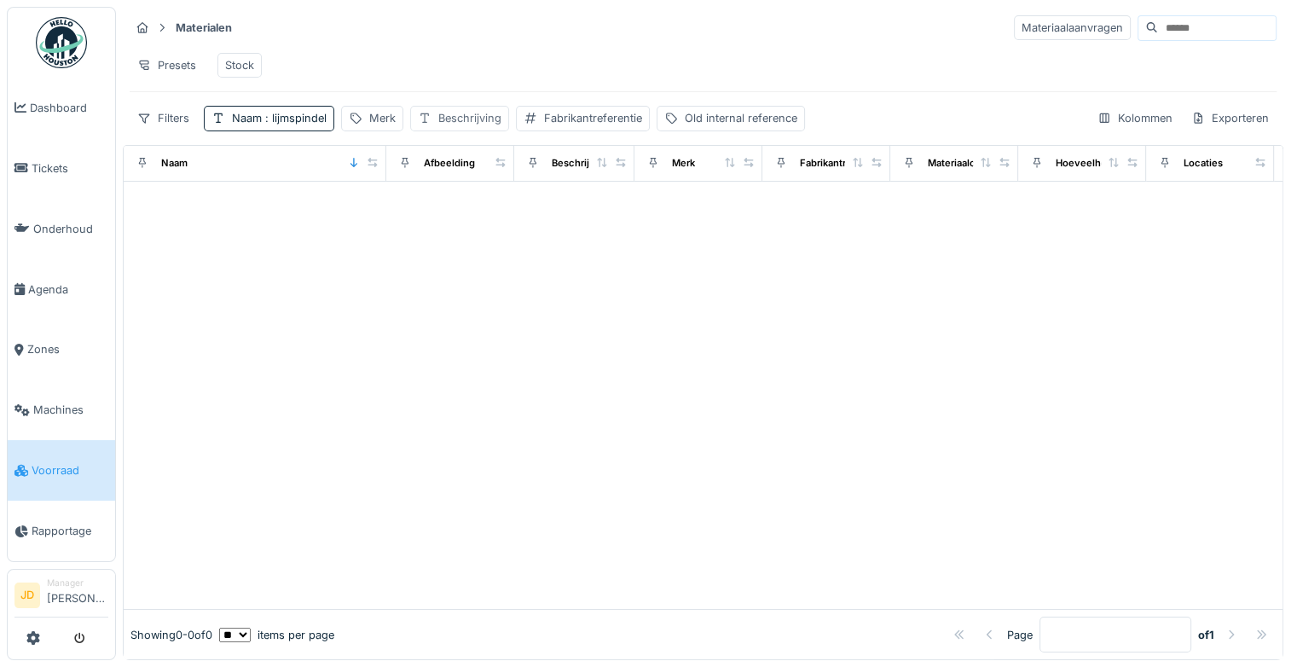
click at [465, 126] on div "Beschrijving" at bounding box center [469, 118] width 63 height 16
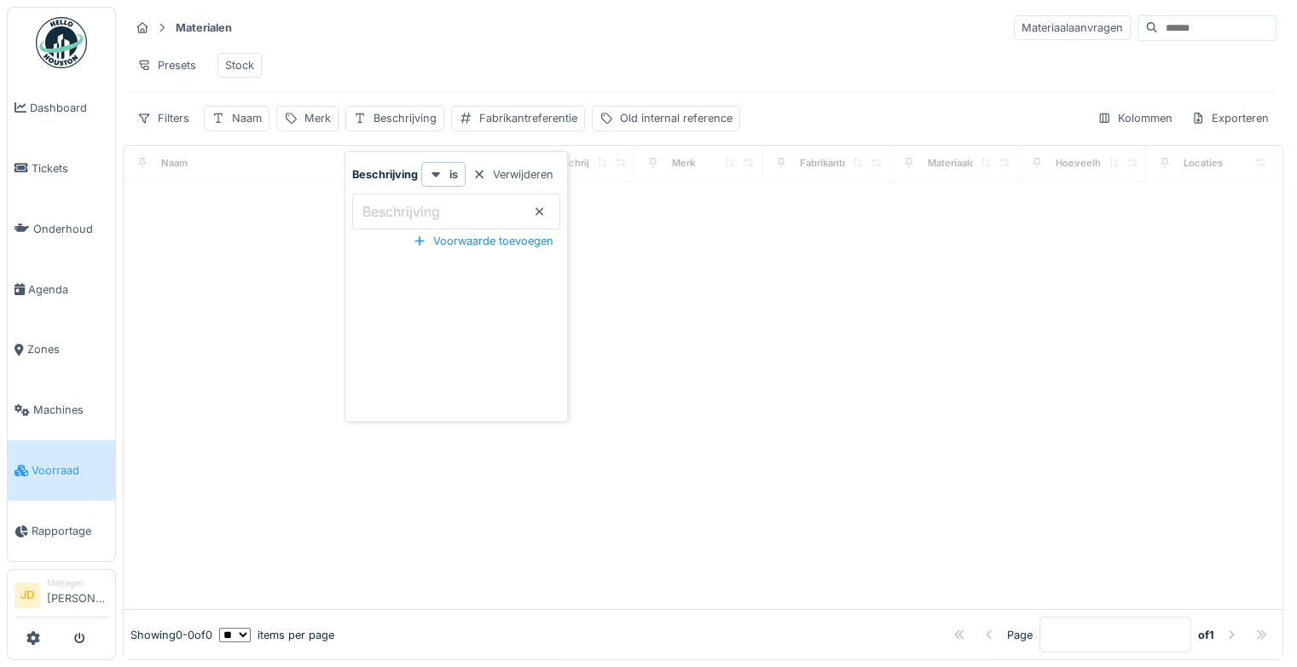
click at [410, 213] on label "Beschrijving" at bounding box center [401, 211] width 84 height 20
click at [410, 213] on input "Beschrijving" at bounding box center [456, 212] width 208 height 36
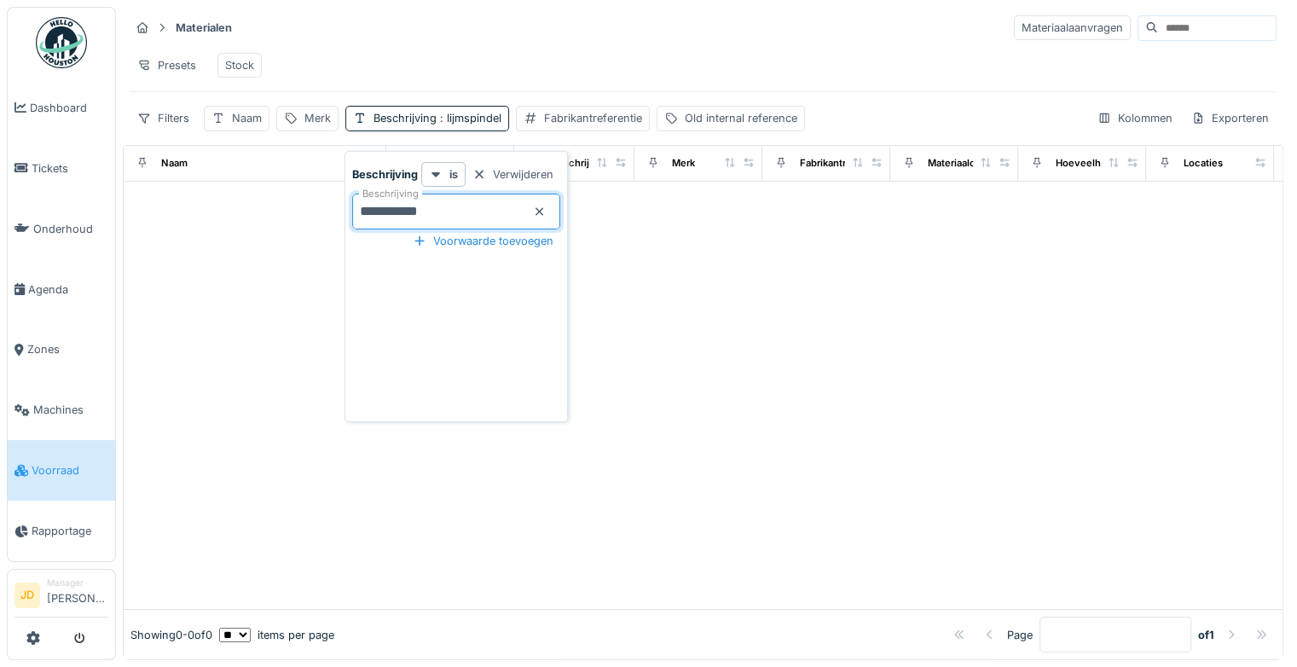
click at [382, 212] on input "**********" at bounding box center [456, 212] width 208 height 36
type input "*******"
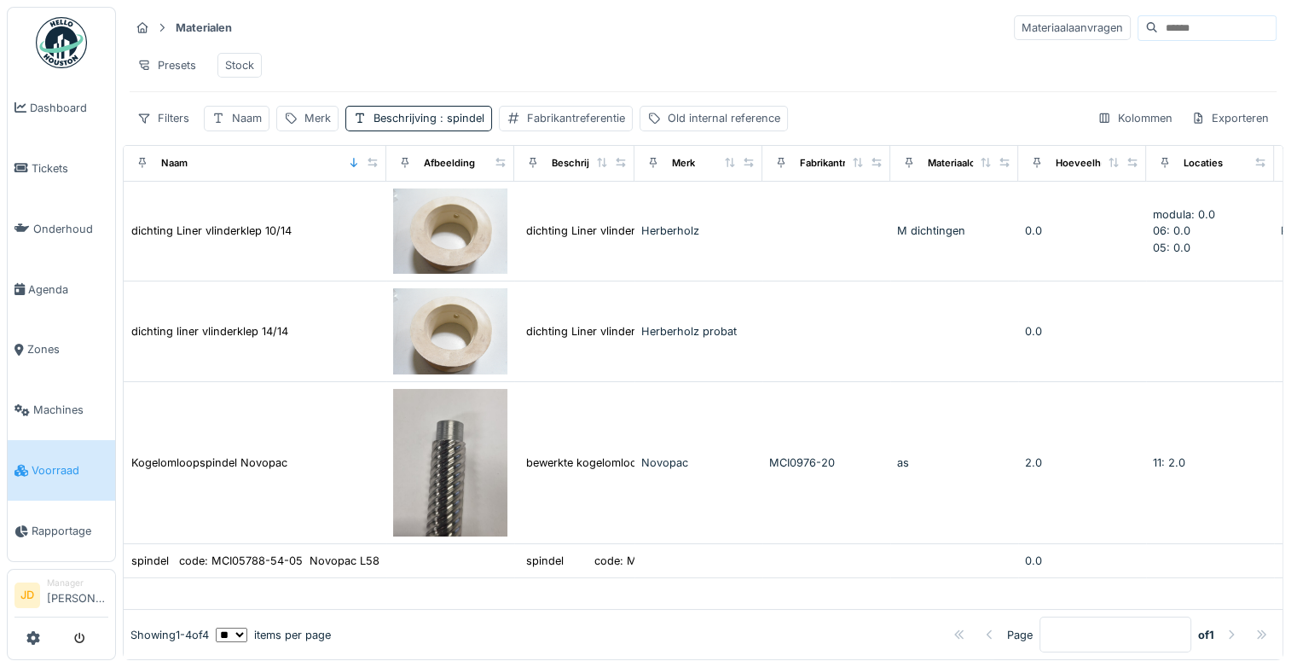
click at [498, 67] on div "Presets Stock" at bounding box center [703, 65] width 1147 height 38
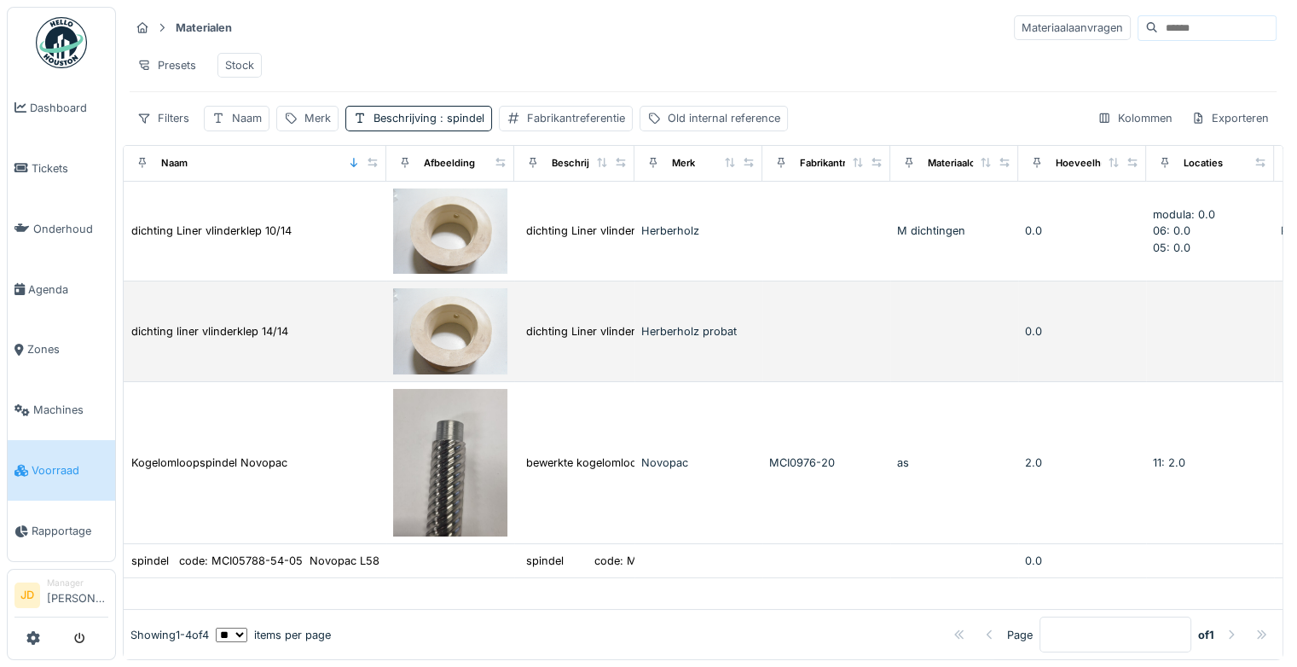
scroll to position [13, 0]
